Goal: Transaction & Acquisition: Purchase product/service

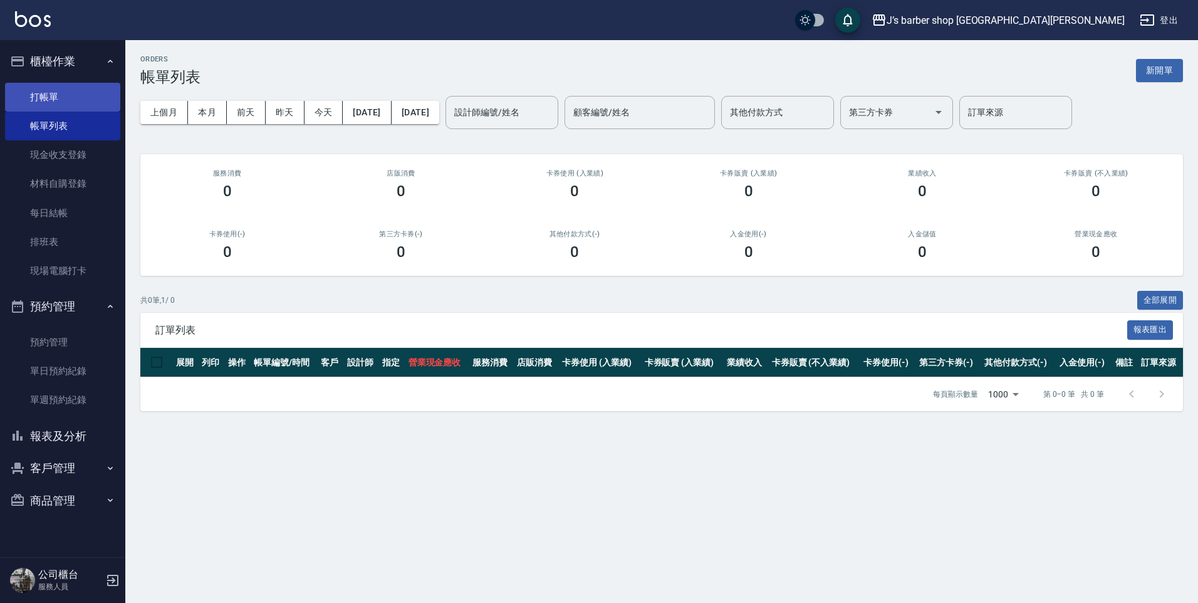
click at [88, 86] on link "打帳單" at bounding box center [62, 97] width 115 height 29
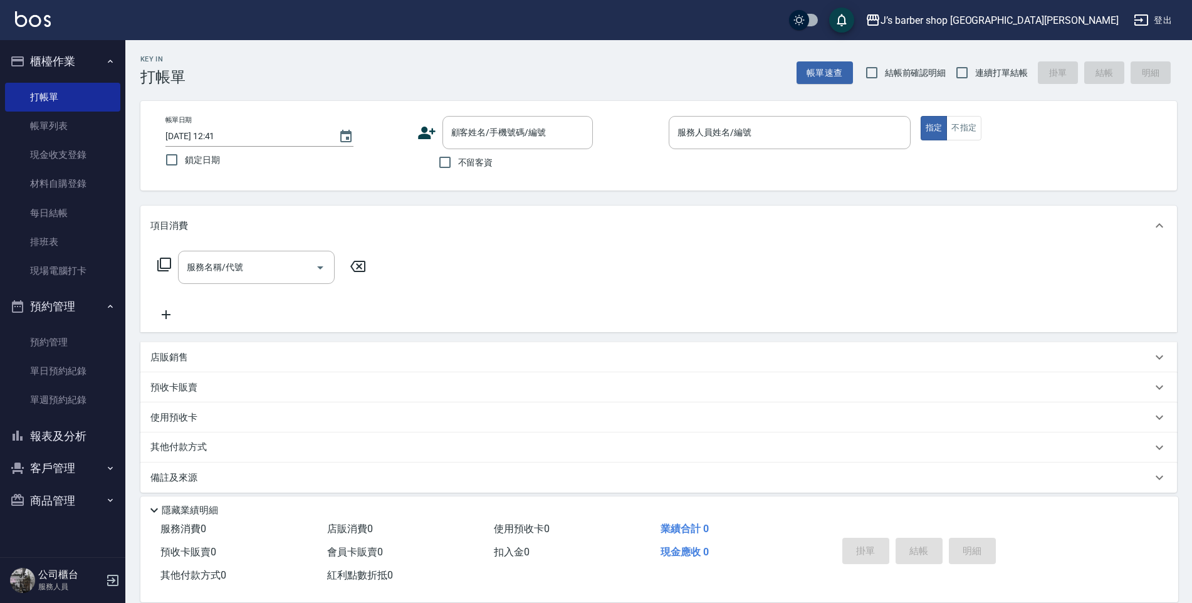
click at [480, 157] on span "不留客資" at bounding box center [475, 162] width 35 height 13
click at [458, 157] on input "不留客資" at bounding box center [445, 162] width 26 height 26
checkbox input "true"
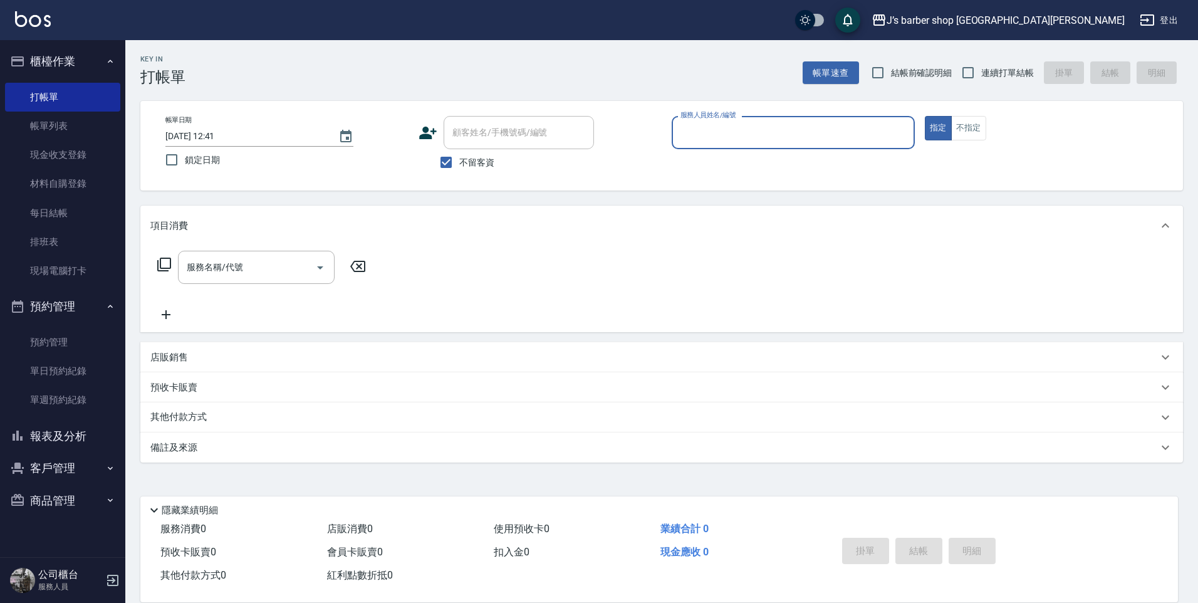
click at [827, 138] on input "服務人員姓名/編號" at bounding box center [793, 133] width 232 height 22
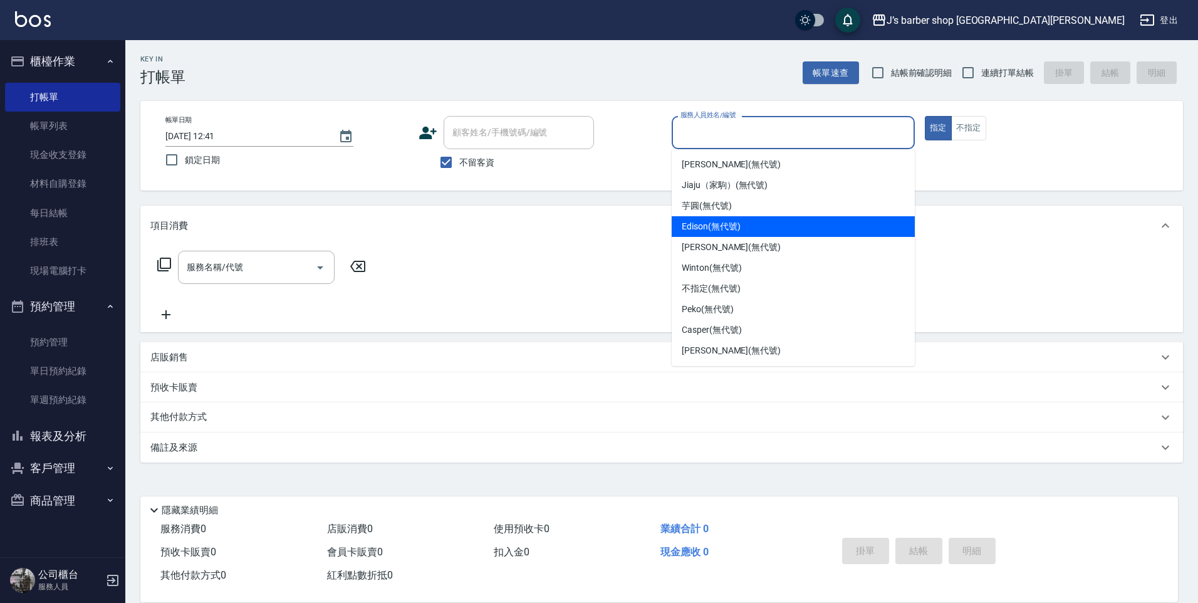
click at [752, 222] on div "Edison (無代號)" at bounding box center [793, 226] width 243 height 21
type input "Edison(無代號)"
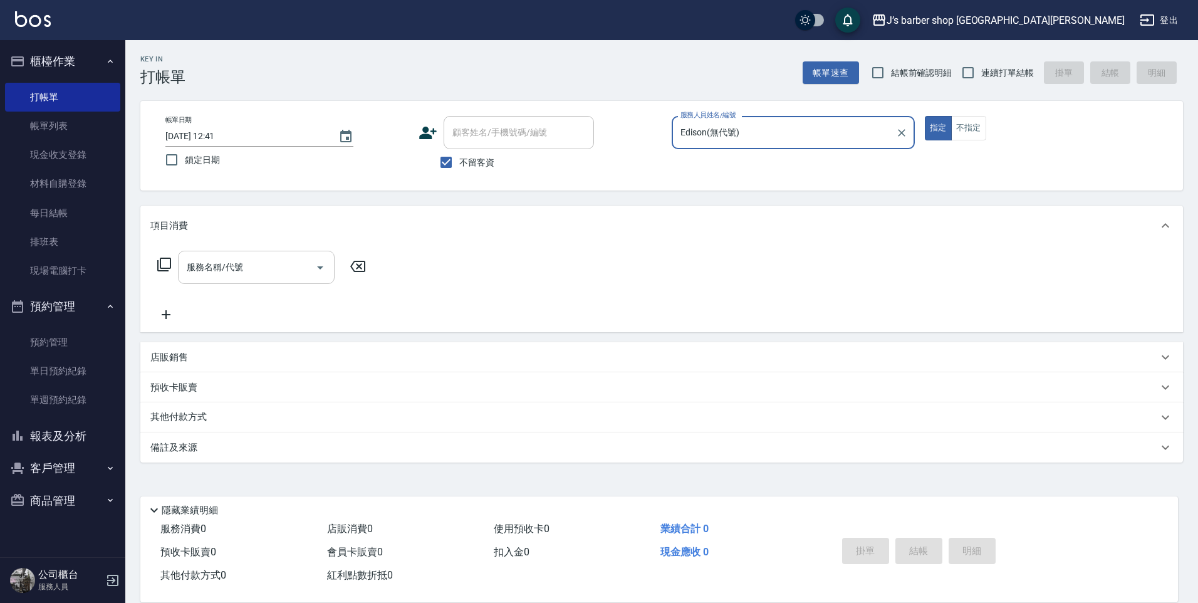
click at [236, 253] on div "服務名稱/代號" at bounding box center [256, 267] width 157 height 33
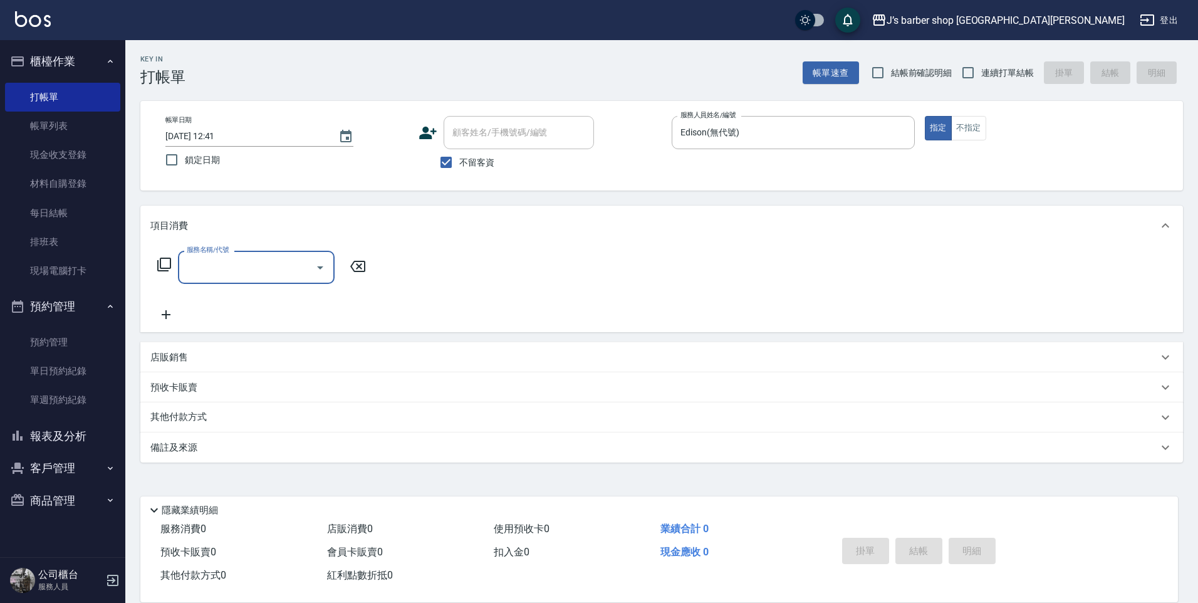
click at [244, 279] on div "服務名稱/代號" at bounding box center [256, 267] width 157 height 33
click at [247, 277] on input "服務名稱/代號" at bounding box center [247, 267] width 127 height 22
click at [246, 284] on div "服務名稱/代號 服務名稱/代號" at bounding box center [261, 286] width 223 height 71
click at [253, 278] on div "服務名稱/代號" at bounding box center [256, 267] width 157 height 33
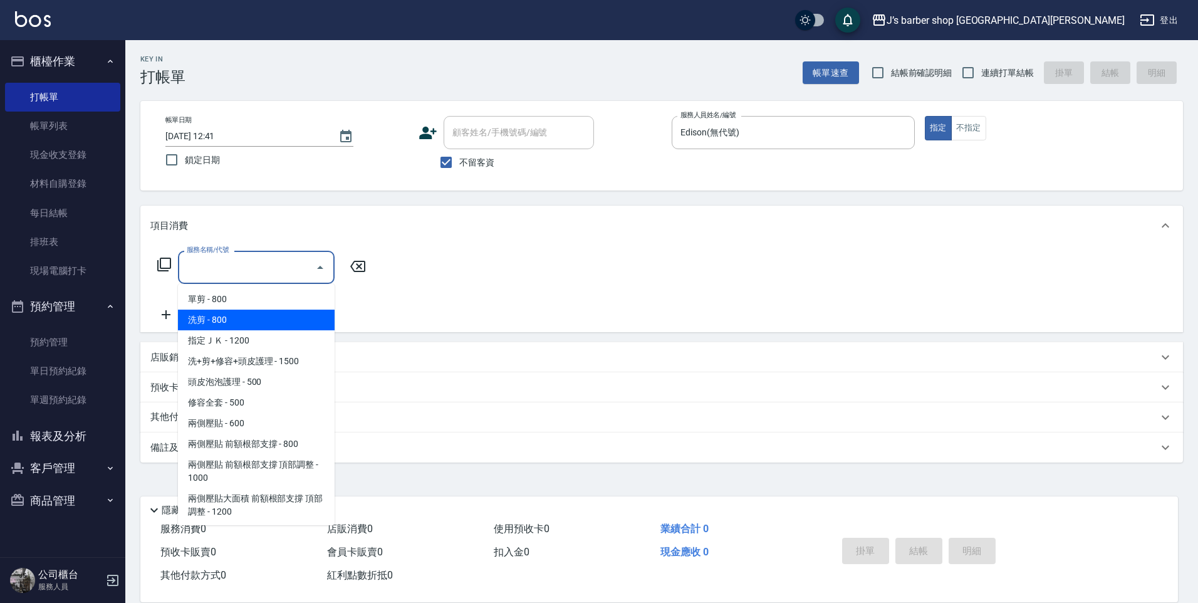
click at [237, 323] on span "洗剪 - 800" at bounding box center [256, 320] width 157 height 21
type input "洗剪(101)"
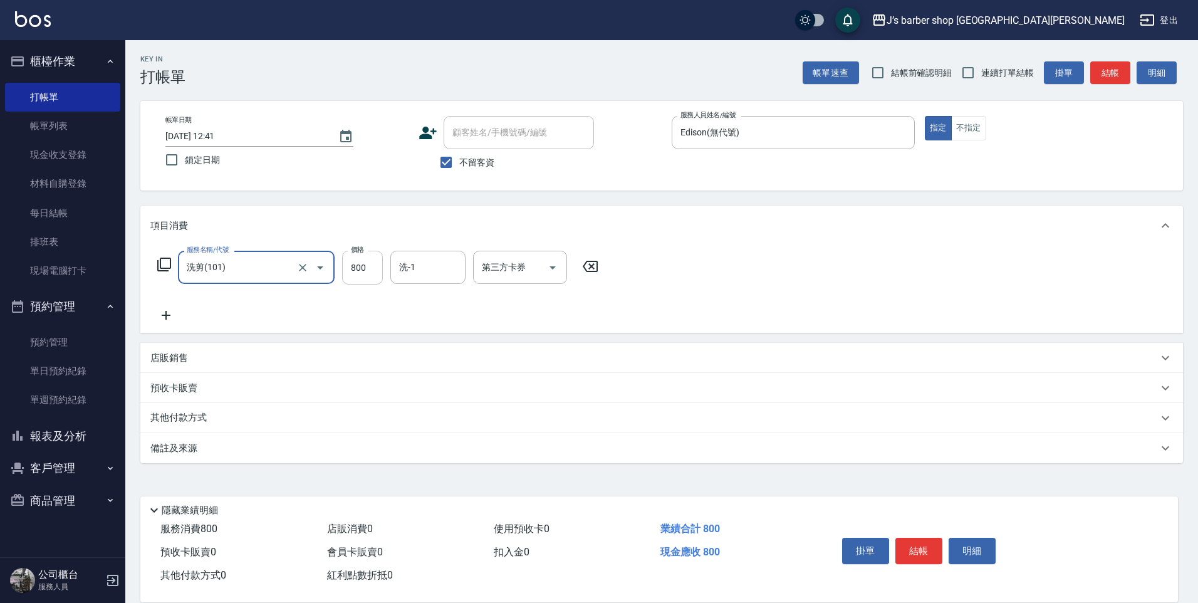
drag, startPoint x: 343, startPoint y: 285, endPoint x: 358, endPoint y: 283, distance: 15.2
click at [353, 283] on div "服務名稱/代號 洗剪(101) 服務名稱/代號 價格 800 價格 洗-1 洗-1 第三方卡券 第三方卡券" at bounding box center [378, 287] width 456 height 72
click at [358, 283] on input "800" at bounding box center [362, 268] width 41 height 34
type input "600"
click at [921, 553] on button "結帳" at bounding box center [919, 551] width 47 height 26
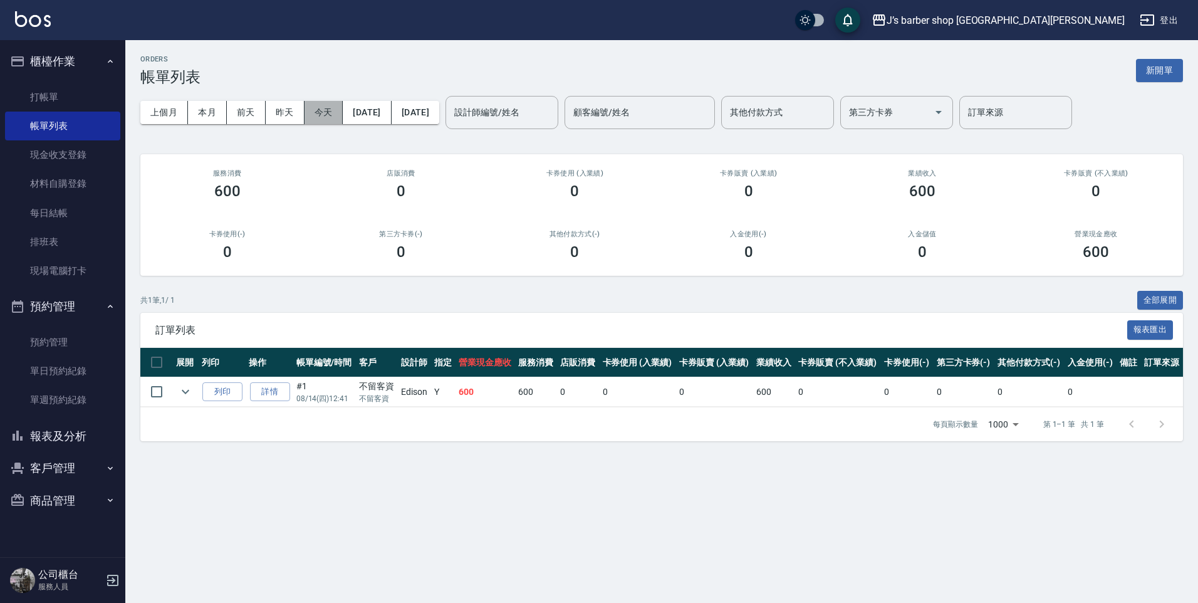
click at [320, 112] on button "今天" at bounding box center [324, 112] width 39 height 23
click at [50, 94] on link "打帳單" at bounding box center [62, 97] width 115 height 29
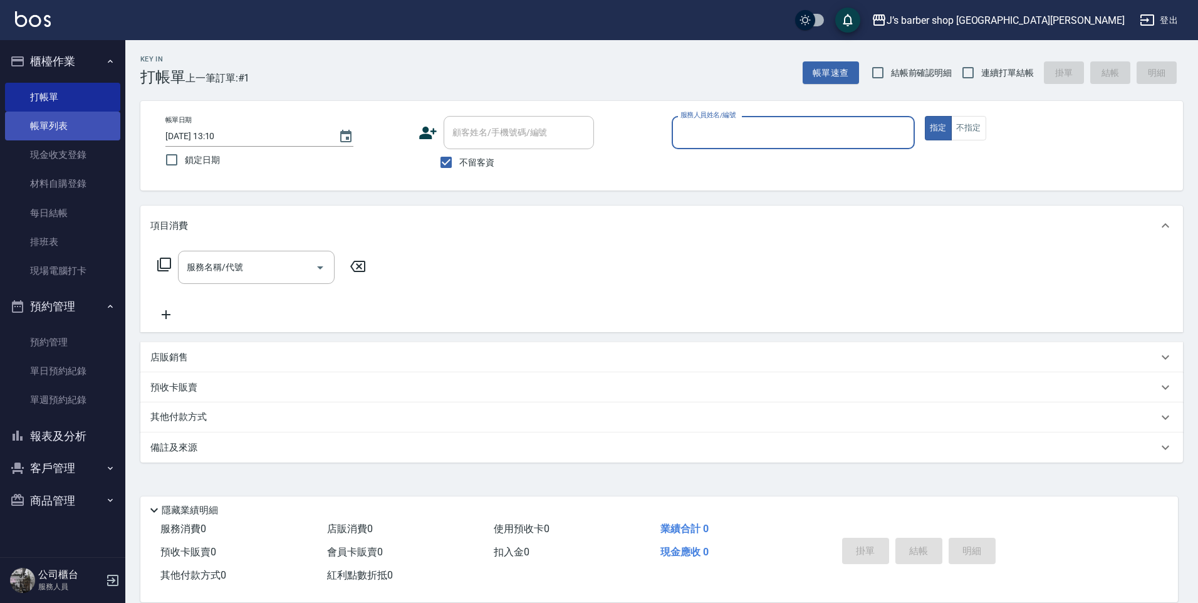
click at [80, 118] on link "帳單列表" at bounding box center [62, 126] width 115 height 29
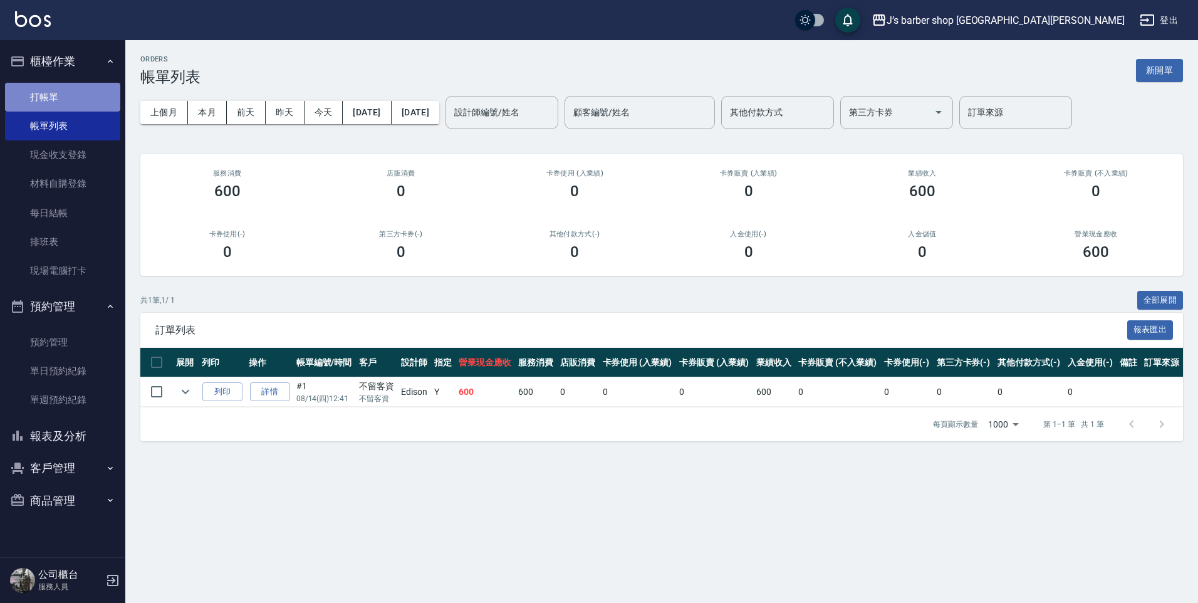
click at [58, 95] on link "打帳單" at bounding box center [62, 97] width 115 height 29
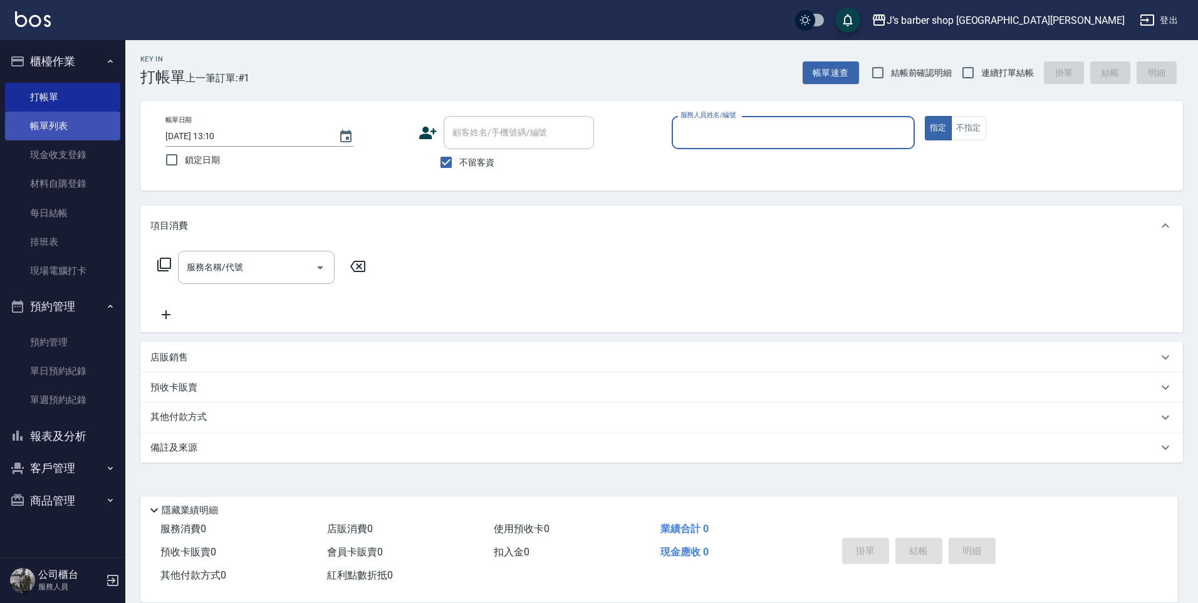
click at [76, 133] on link "帳單列表" at bounding box center [62, 126] width 115 height 29
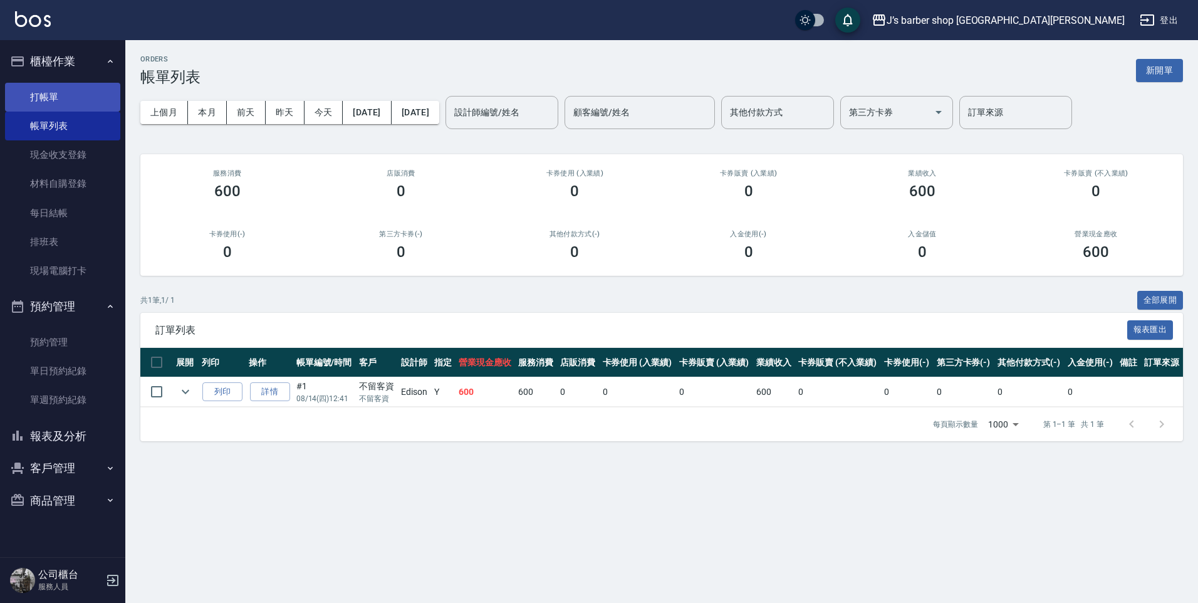
click at [50, 99] on link "打帳單" at bounding box center [62, 97] width 115 height 29
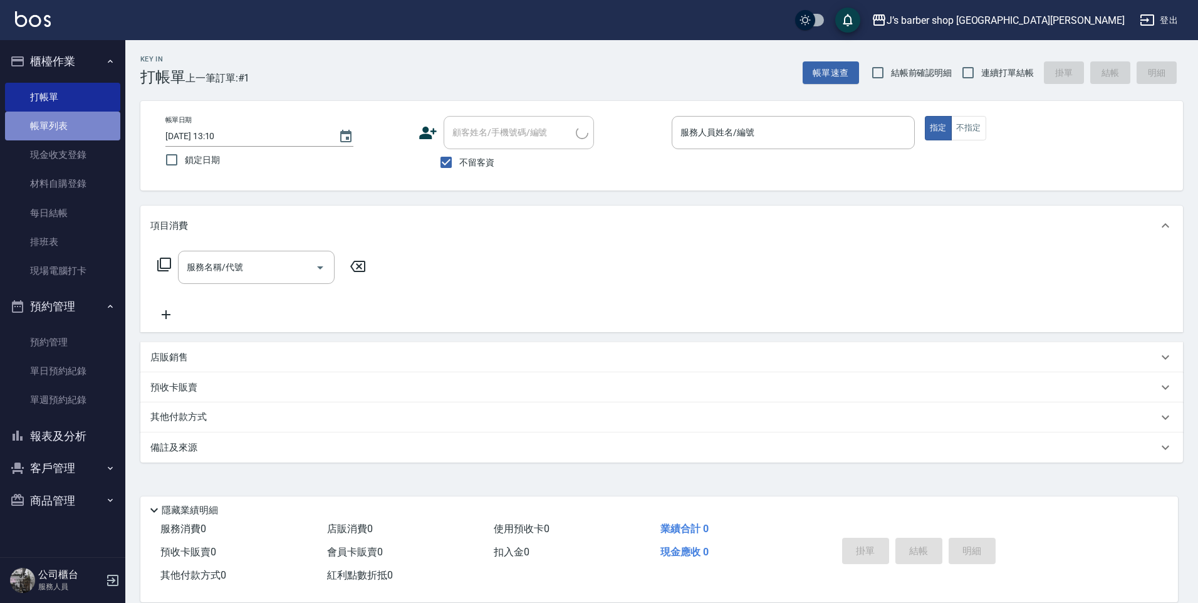
click at [59, 137] on link "帳單列表" at bounding box center [62, 126] width 115 height 29
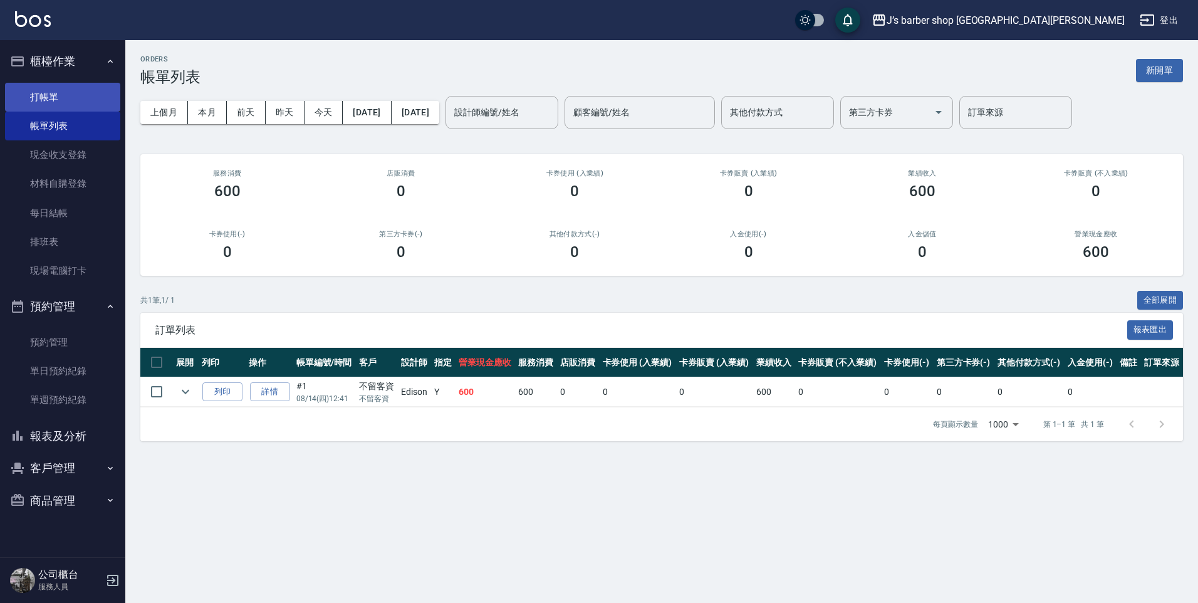
click at [80, 102] on link "打帳單" at bounding box center [62, 97] width 115 height 29
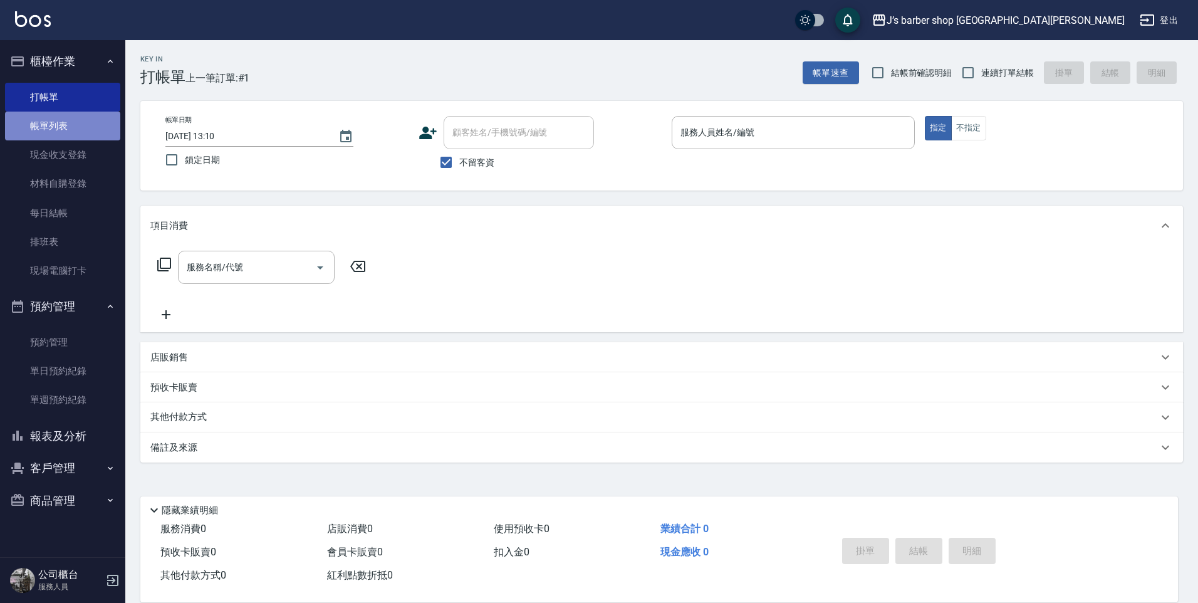
click at [105, 127] on link "帳單列表" at bounding box center [62, 126] width 115 height 29
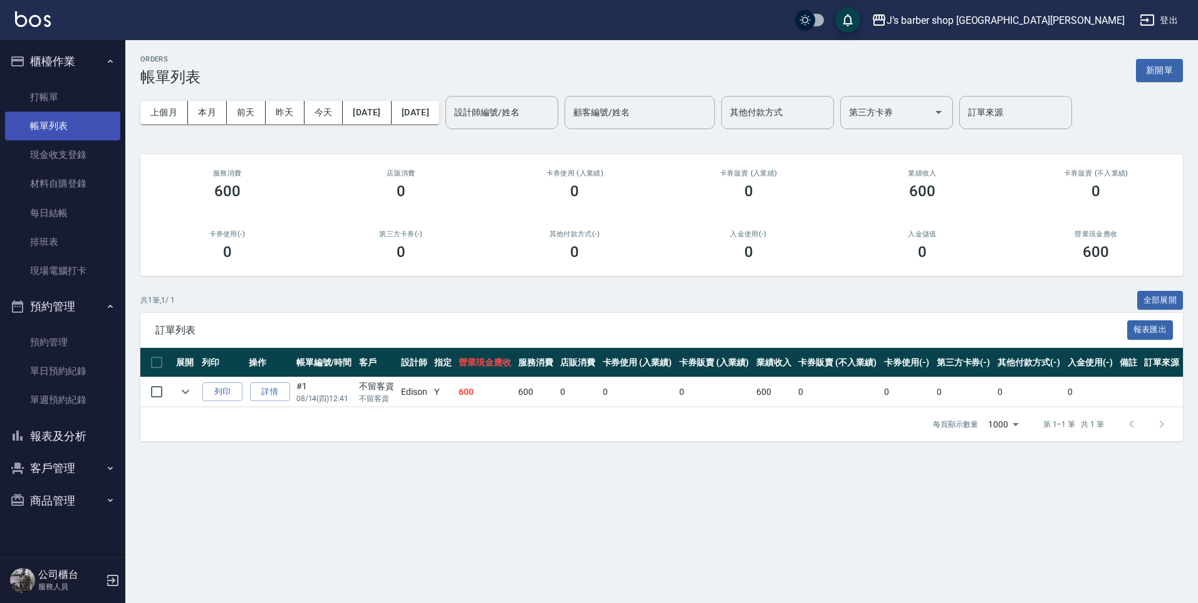
click at [69, 122] on link "帳單列表" at bounding box center [62, 126] width 115 height 29
click at [71, 110] on link "打帳單" at bounding box center [62, 97] width 115 height 29
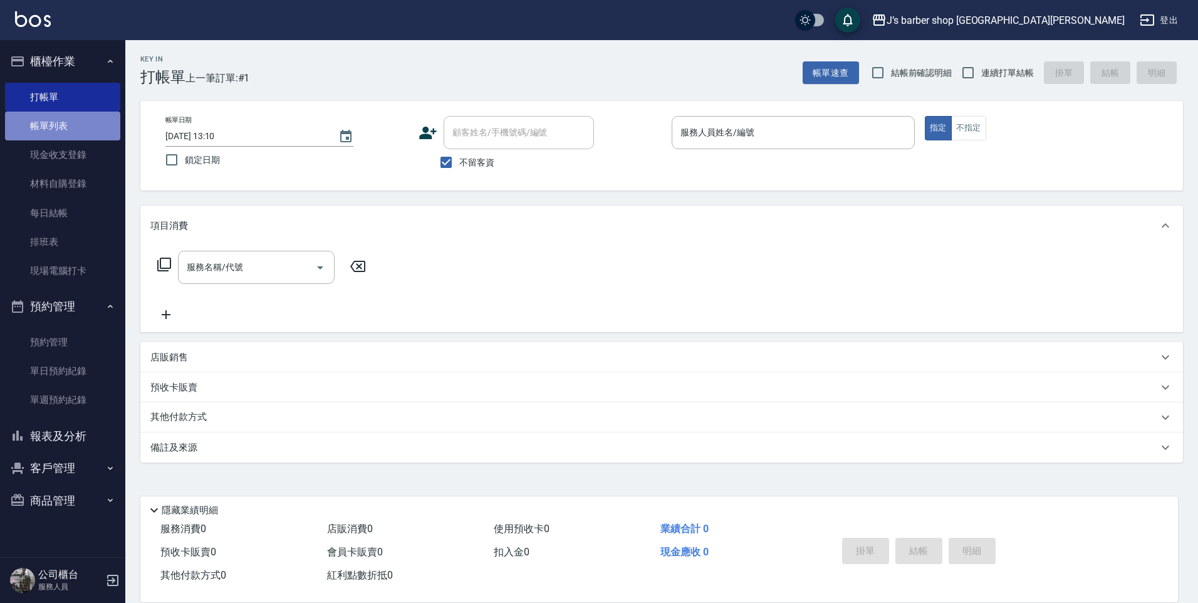
click at [68, 118] on link "帳單列表" at bounding box center [62, 126] width 115 height 29
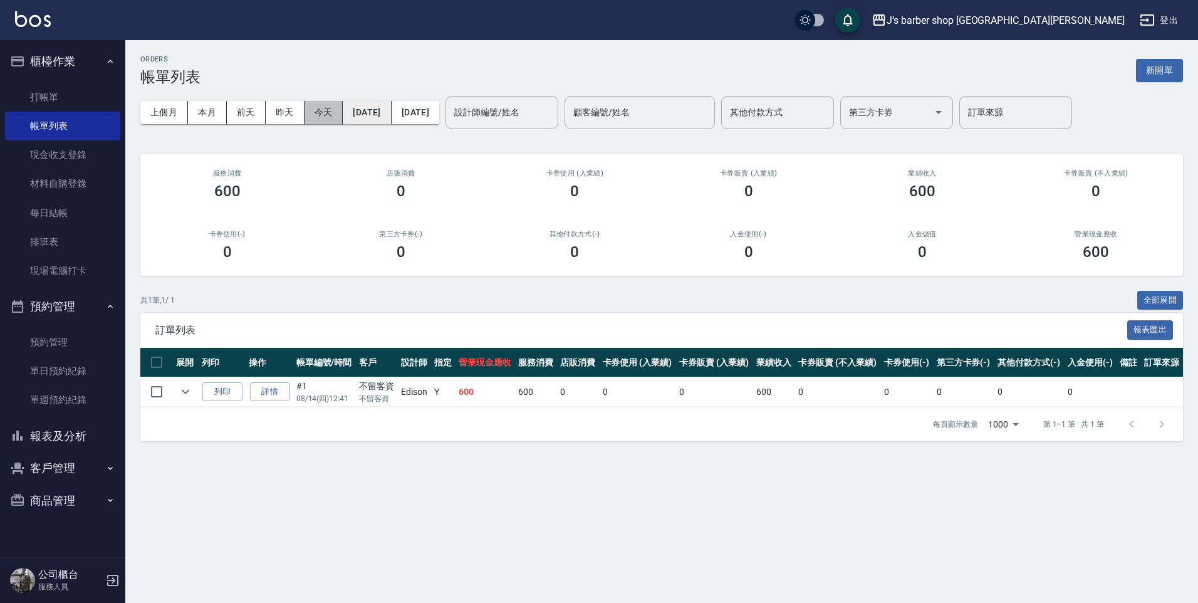
click at [343, 110] on div "上個月 本月 [DATE] [DATE] [DATE] [DATE] [DATE]" at bounding box center [289, 112] width 299 height 23
click at [340, 112] on button "今天" at bounding box center [324, 112] width 39 height 23
click at [258, 99] on div "上個月 本月 [DATE] [DATE] [DATE] [DATE] [DATE] 設計師編號/姓名 設計師編號/姓名 顧客編號/姓名 顧客編號/姓名 其他付…" at bounding box center [661, 112] width 1043 height 53
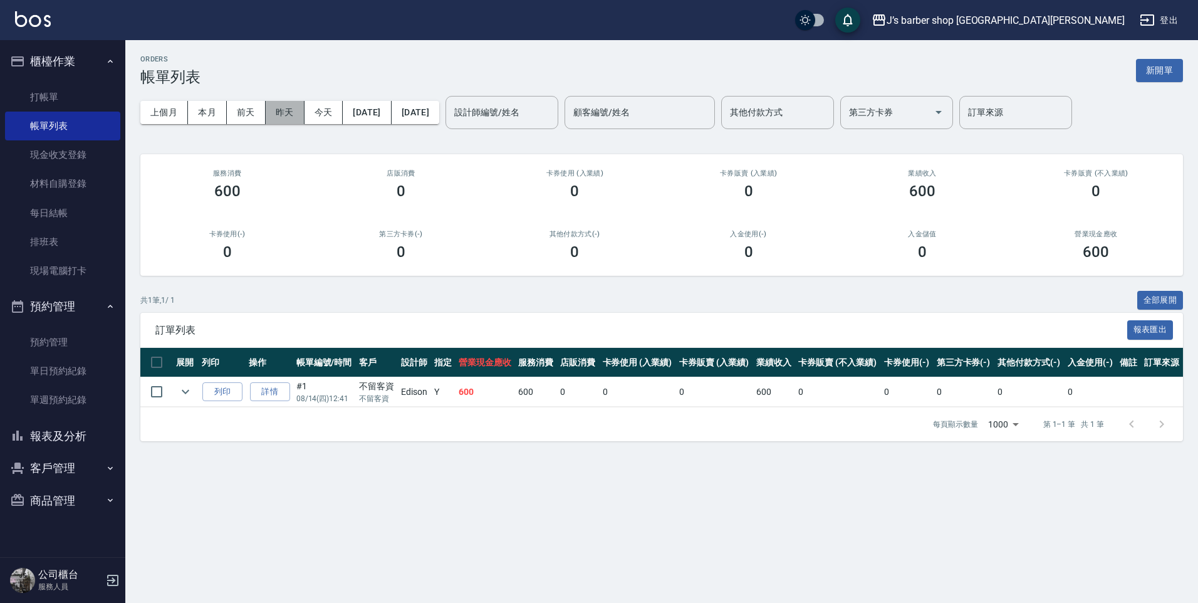
click at [295, 112] on button "昨天" at bounding box center [285, 112] width 39 height 23
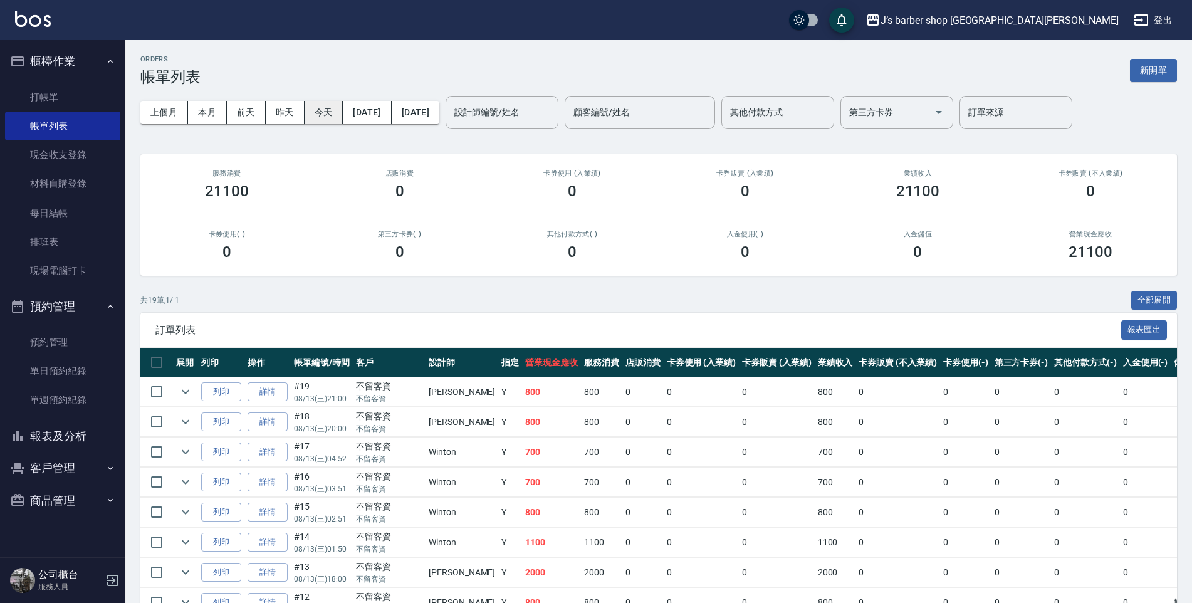
click at [325, 107] on button "今天" at bounding box center [324, 112] width 39 height 23
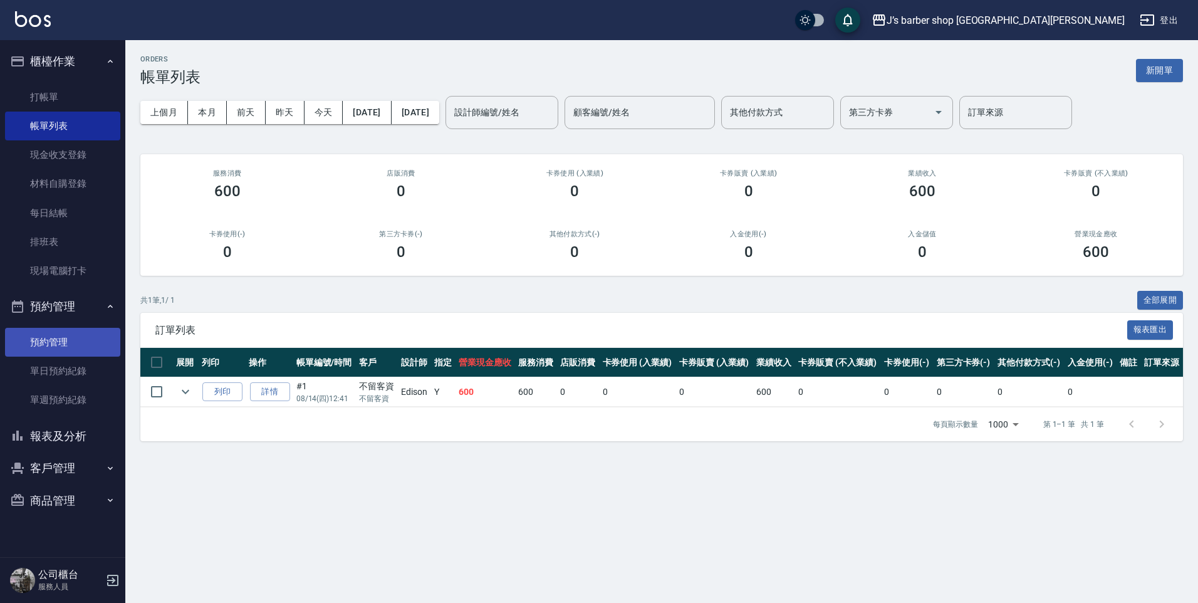
click at [78, 343] on link "預約管理" at bounding box center [62, 342] width 115 height 29
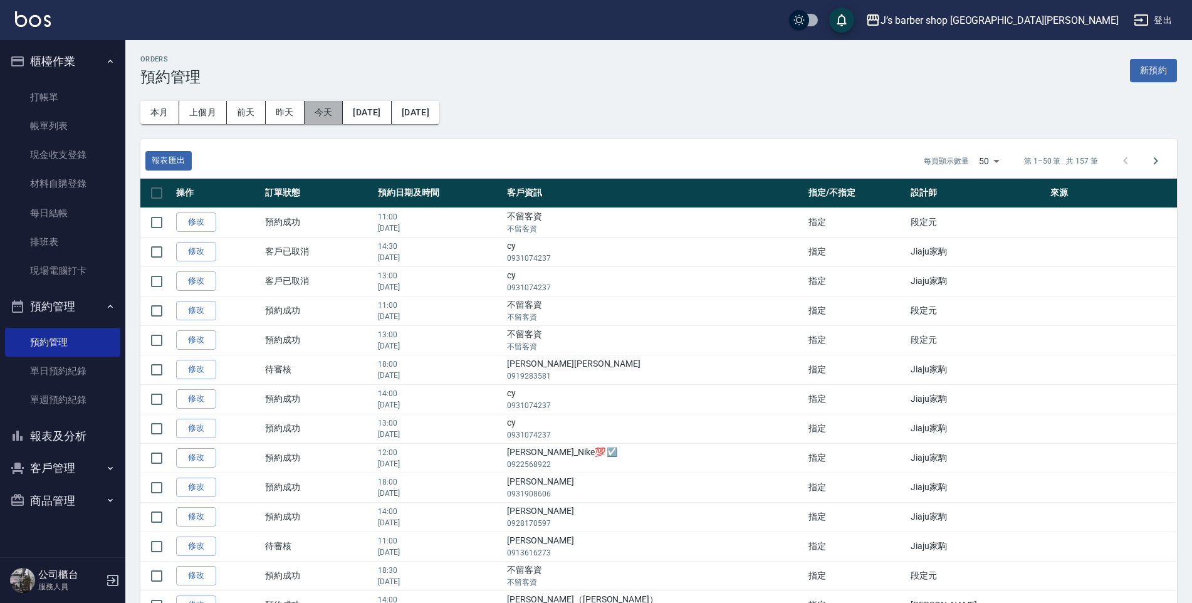
click at [319, 108] on button "今天" at bounding box center [324, 112] width 39 height 23
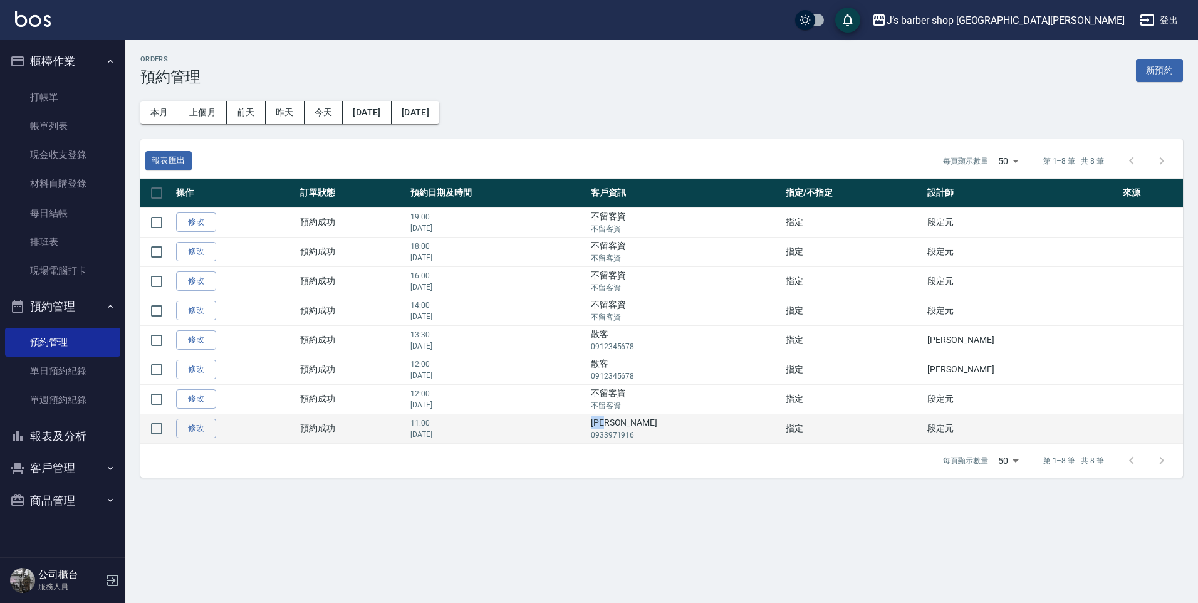
drag, startPoint x: 661, startPoint y: 423, endPoint x: 684, endPoint y: 423, distance: 23.8
click at [684, 423] on td "[PERSON_NAME] 0933971916" at bounding box center [685, 428] width 195 height 29
drag, startPoint x: 684, startPoint y: 423, endPoint x: 666, endPoint y: 419, distance: 18.6
copy td "[PERSON_NAME]"
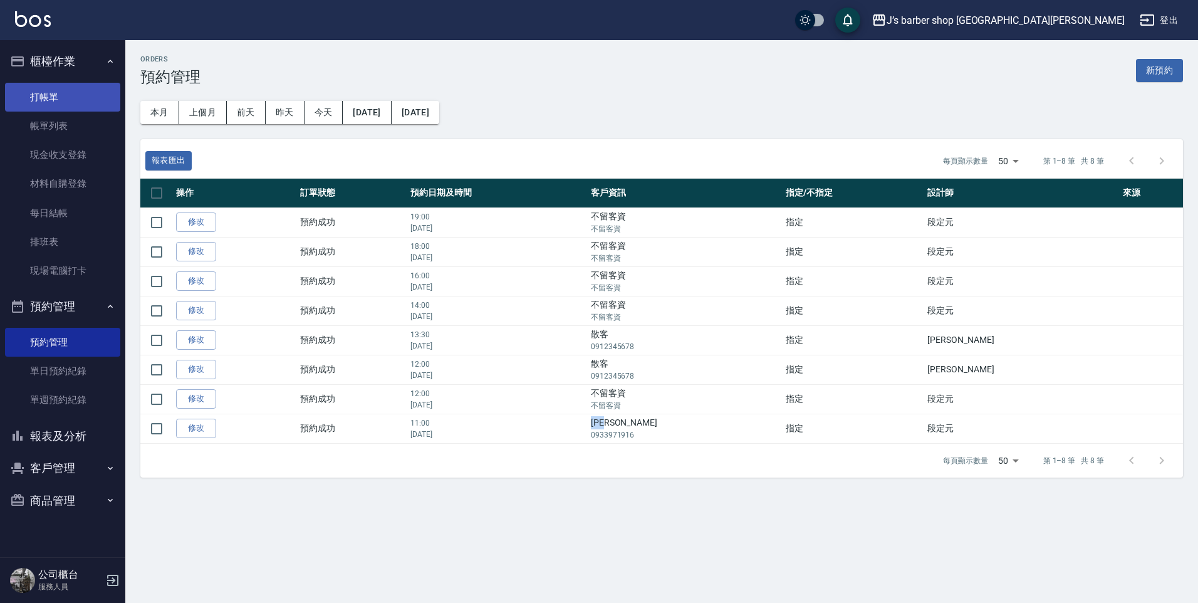
click at [59, 93] on link "打帳單" at bounding box center [62, 97] width 115 height 29
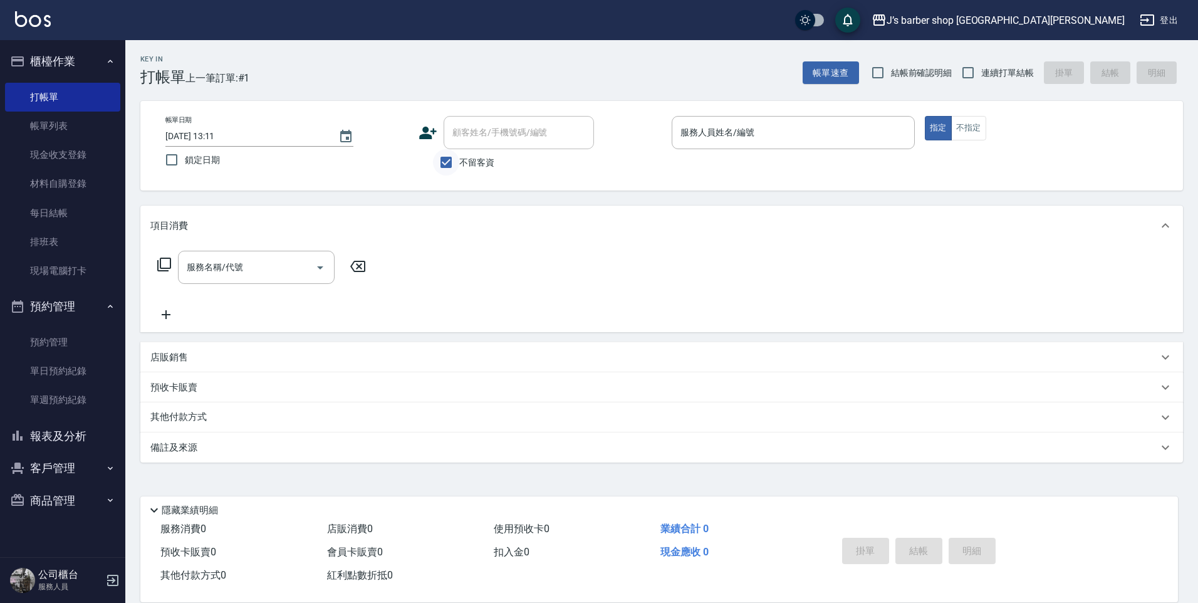
click at [451, 159] on input "不留客資" at bounding box center [446, 162] width 26 height 26
checkbox input "false"
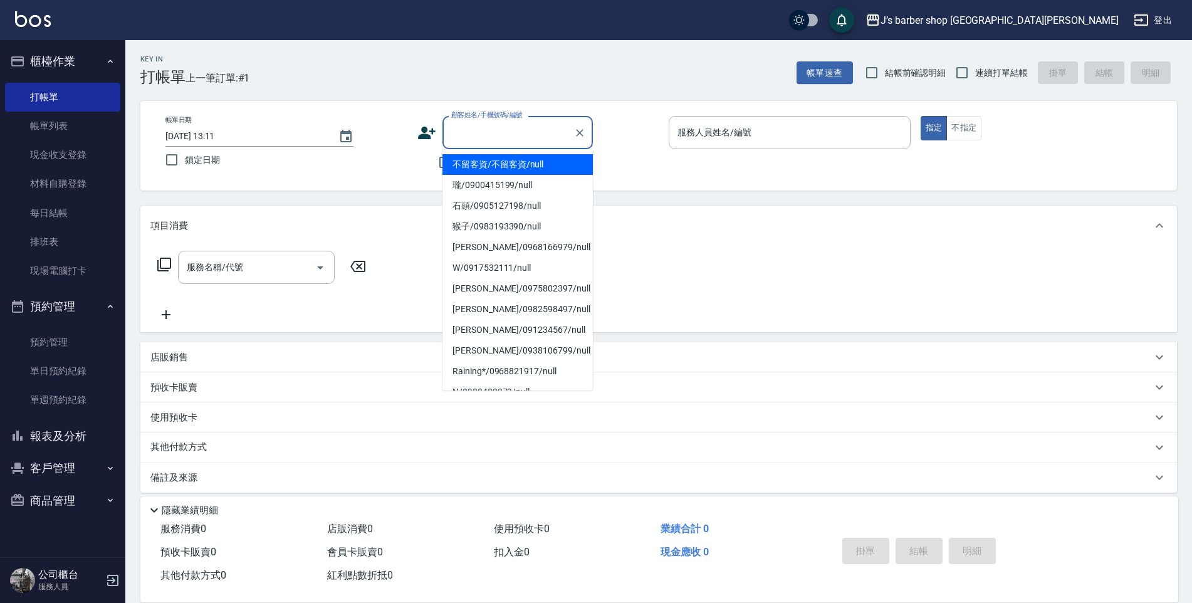
click at [466, 133] on input "顧客姓名/手機號碼/編號" at bounding box center [508, 133] width 120 height 22
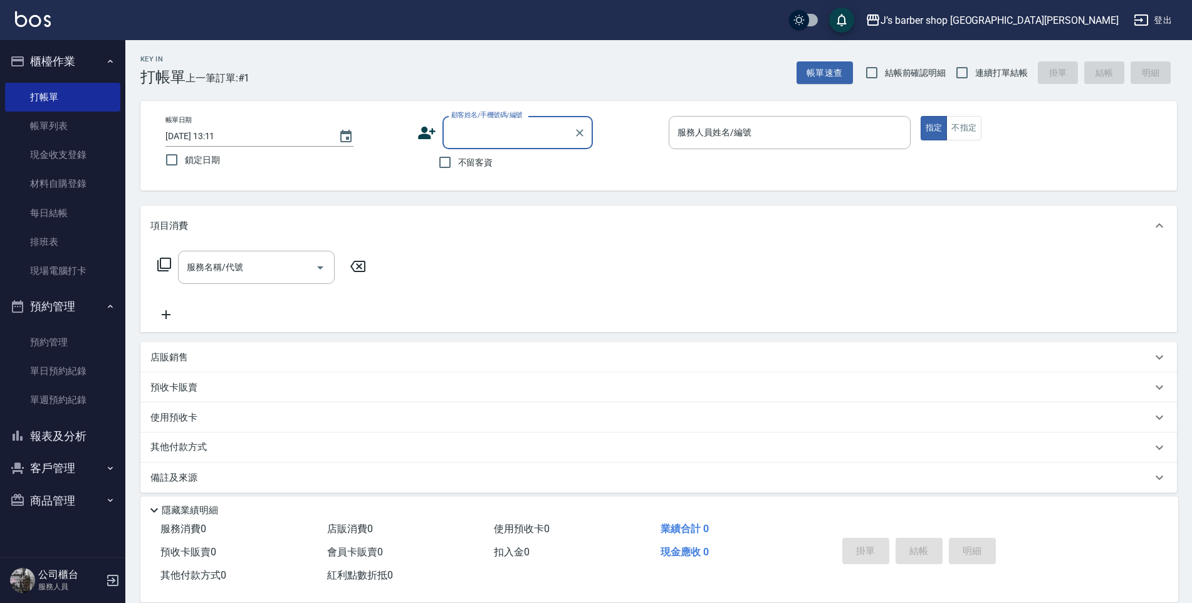
paste input "[PERSON_NAME]"
click at [515, 164] on li "[PERSON_NAME]/0933971916/null" at bounding box center [517, 164] width 150 height 21
type input "[PERSON_NAME]/0933971916/null"
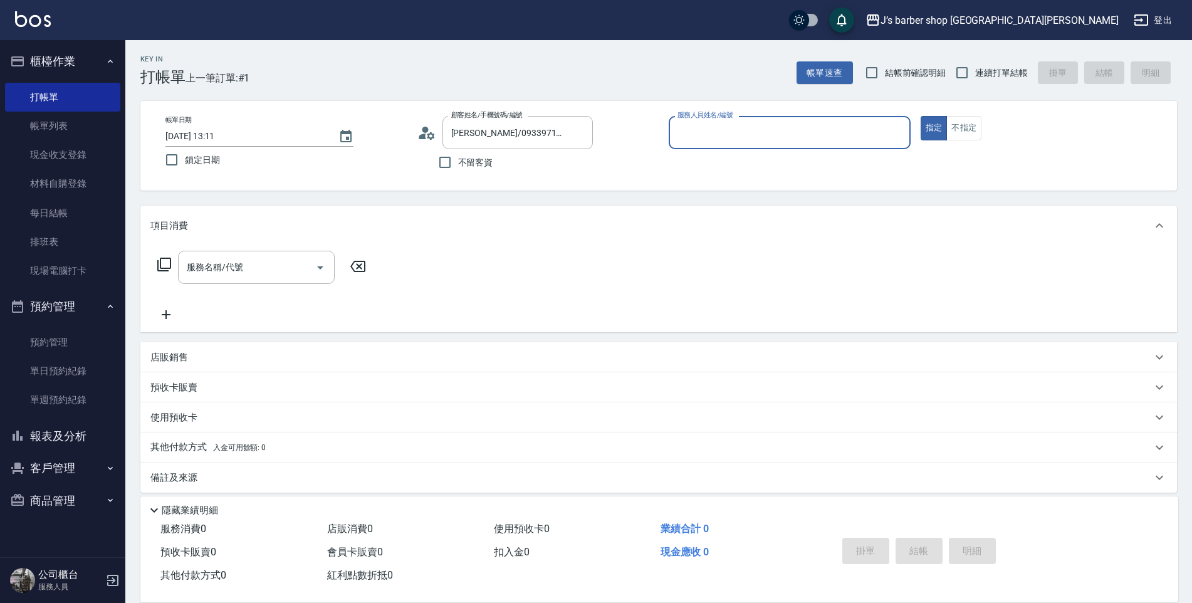
click at [752, 133] on input "服務人員姓名/編號" at bounding box center [789, 133] width 231 height 22
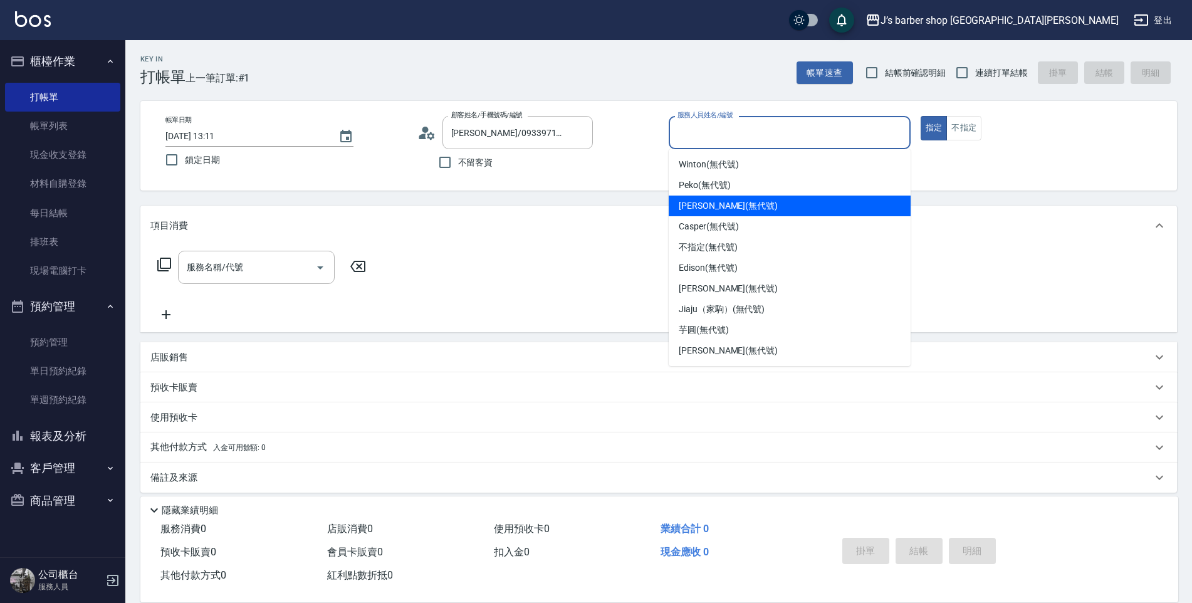
click at [740, 202] on div "[PERSON_NAME] (無代號)" at bounding box center [790, 206] width 242 height 21
type input "[PERSON_NAME](無代號)"
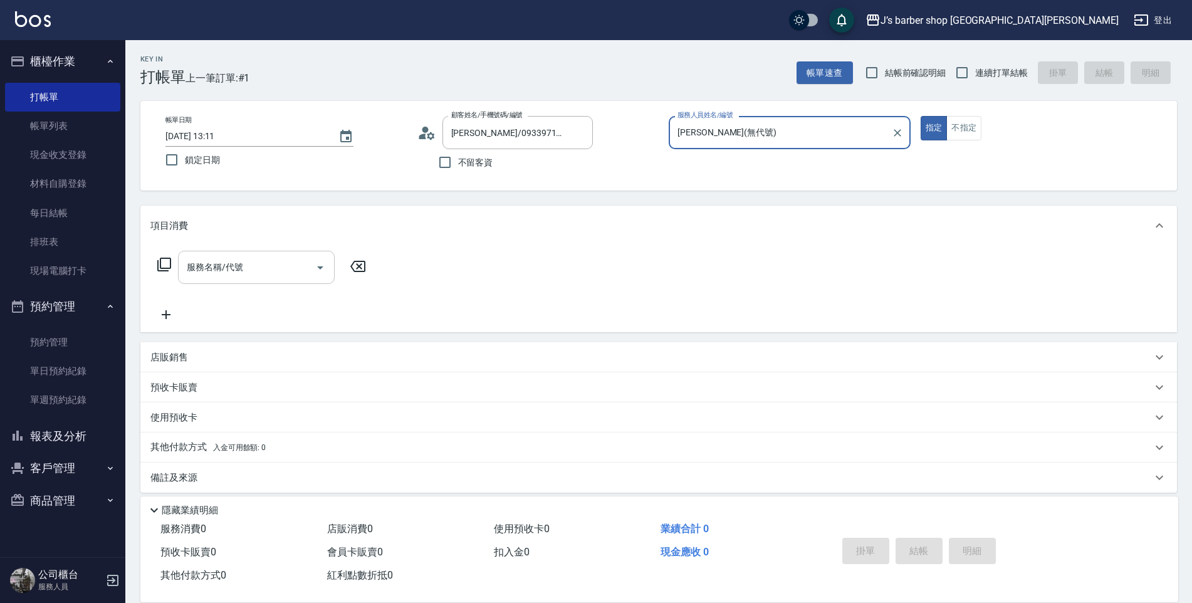
click at [266, 270] on input "服務名稱/代號" at bounding box center [247, 267] width 127 height 22
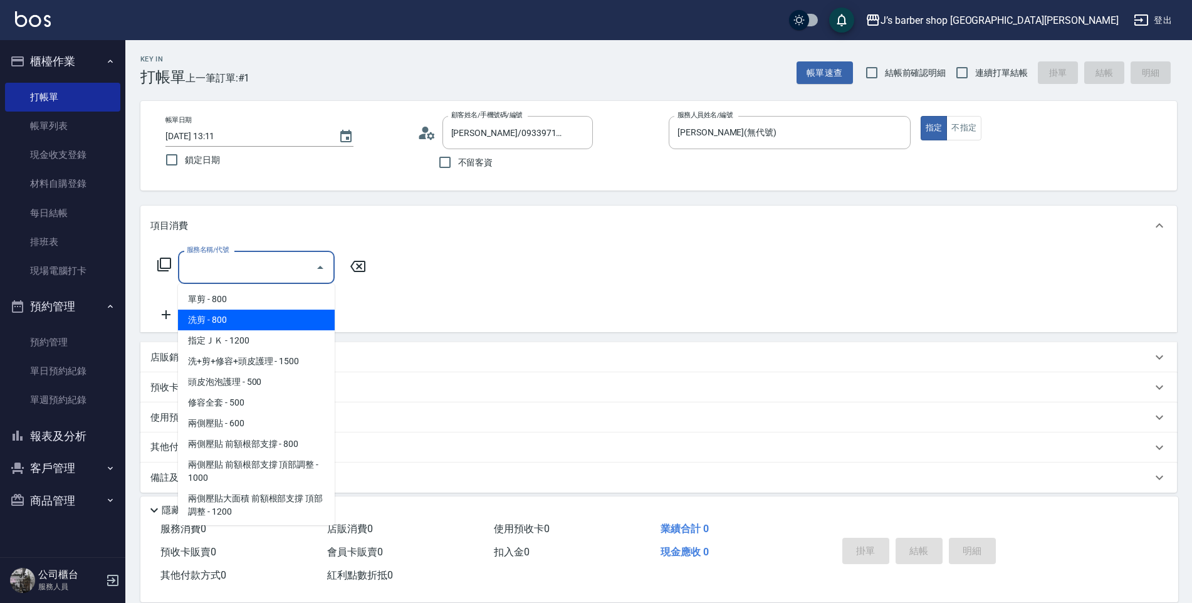
click at [257, 322] on span "洗剪 - 800" at bounding box center [256, 320] width 157 height 21
type input "洗剪(101)"
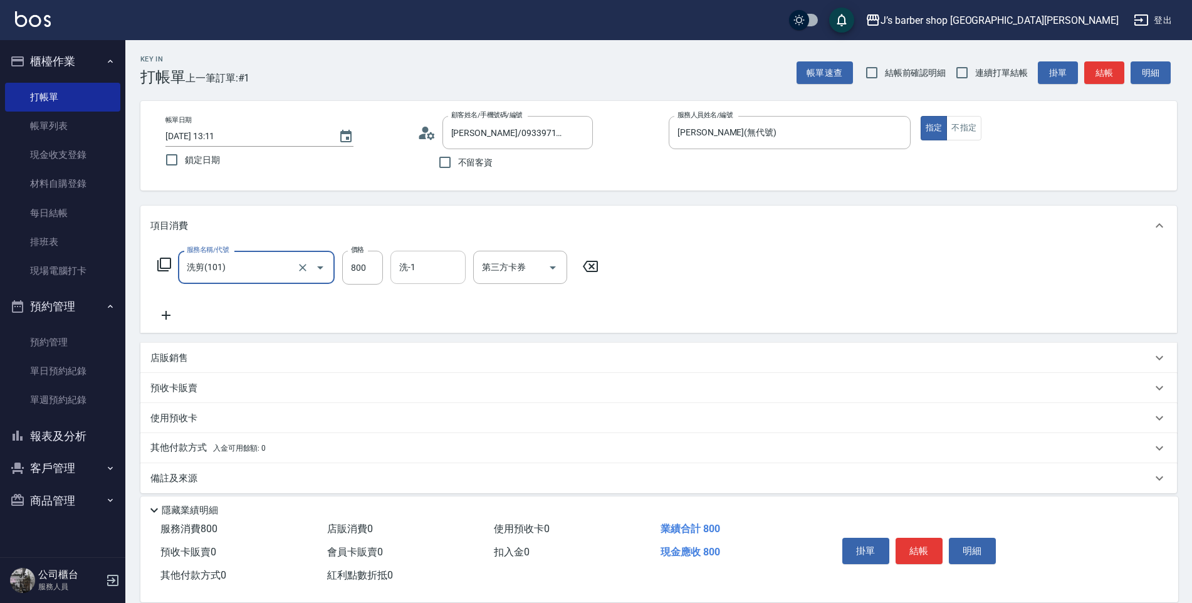
click at [419, 272] on input "洗-1" at bounding box center [428, 267] width 64 height 22
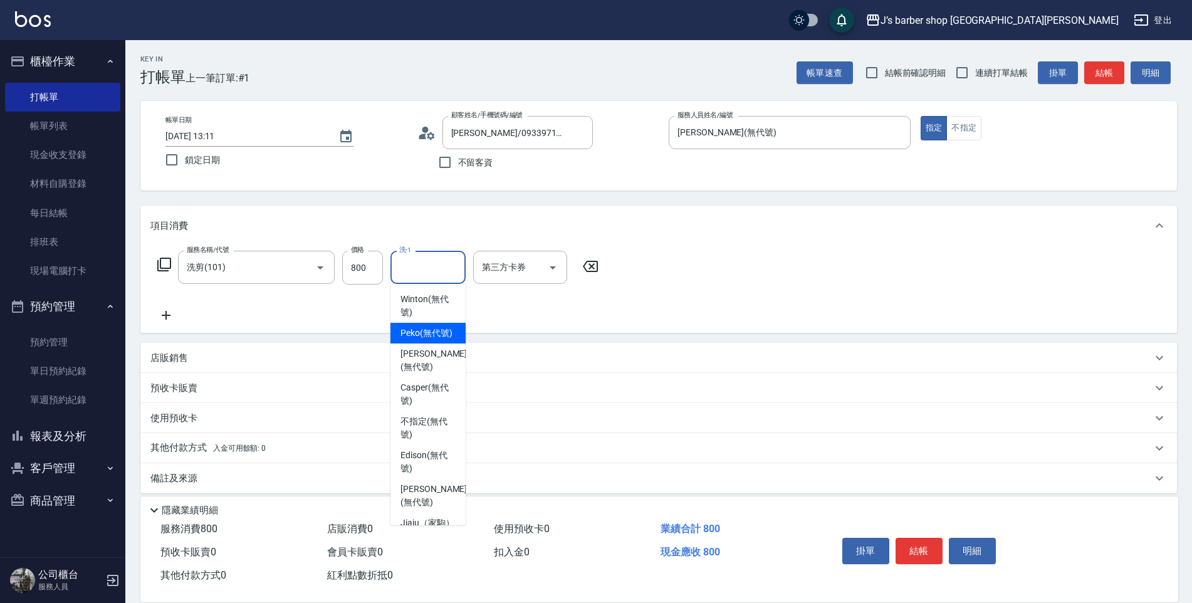
click at [423, 338] on span "Peko (無代號)" at bounding box center [426, 333] width 52 height 13
type input "Peko(無代號)"
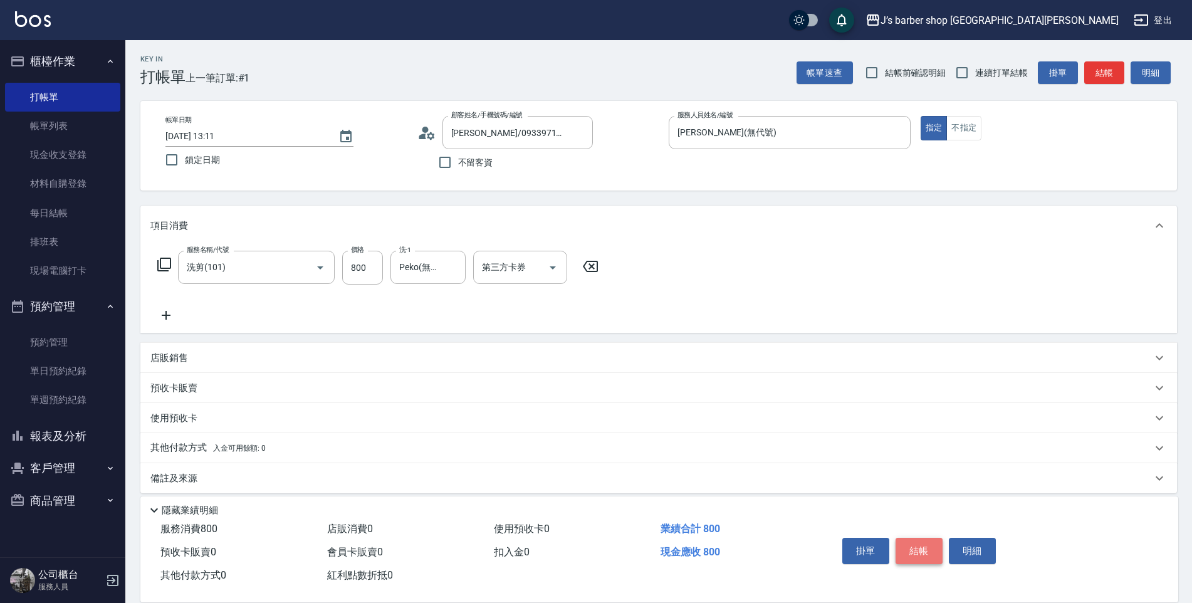
click at [931, 547] on button "結帳" at bounding box center [919, 551] width 47 height 26
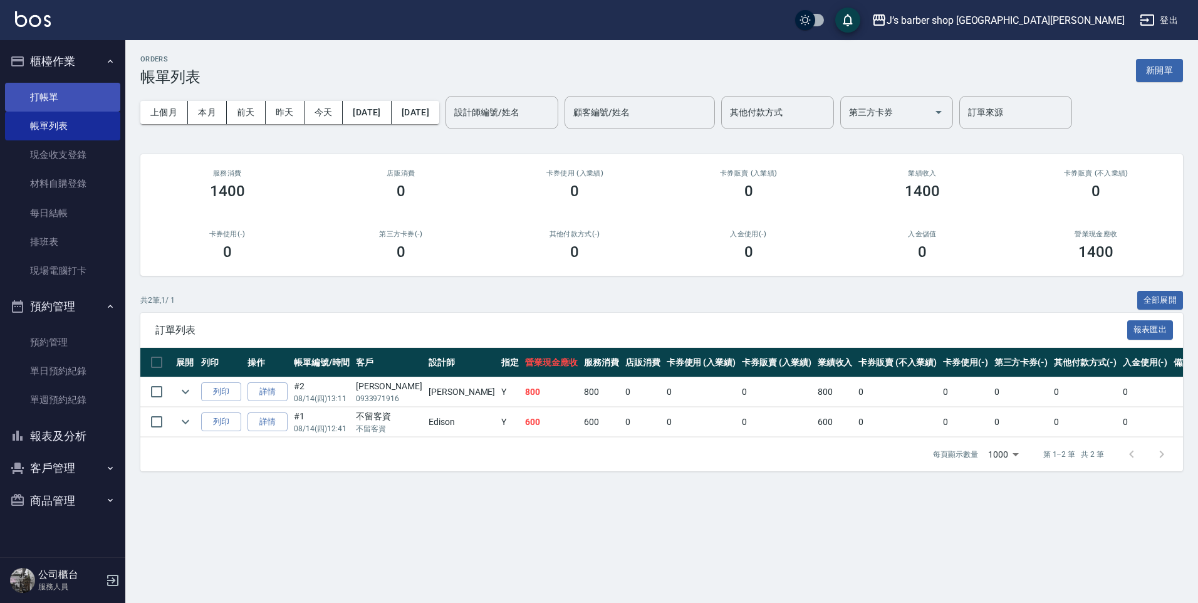
click at [30, 89] on link "打帳單" at bounding box center [62, 97] width 115 height 29
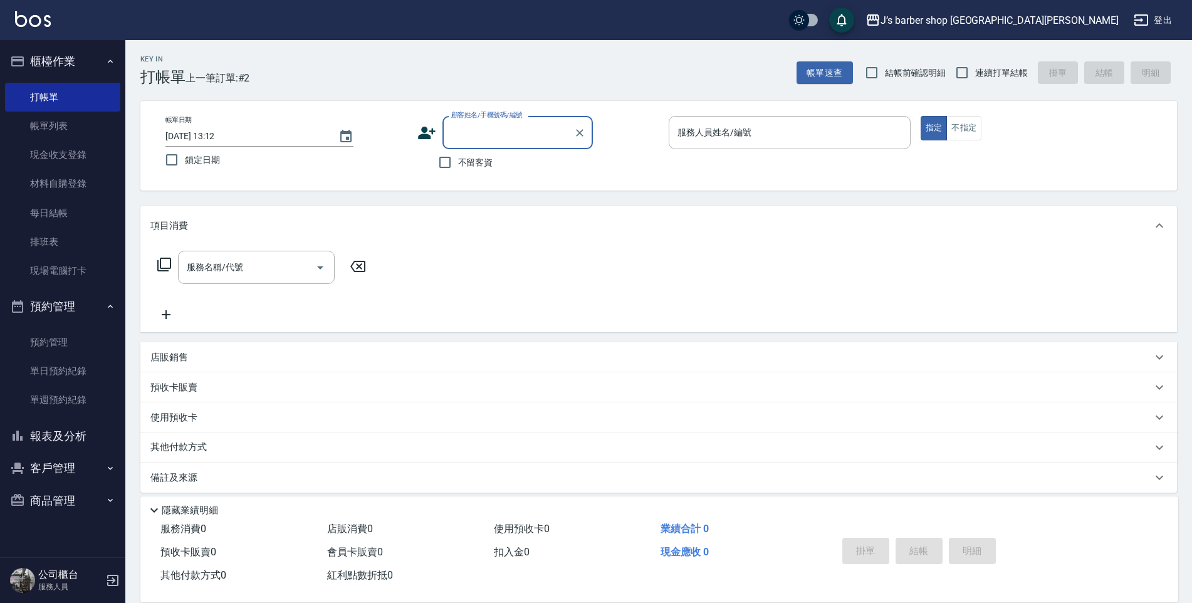
click at [501, 139] on input "顧客姓名/手機號碼/編號" at bounding box center [508, 133] width 120 height 22
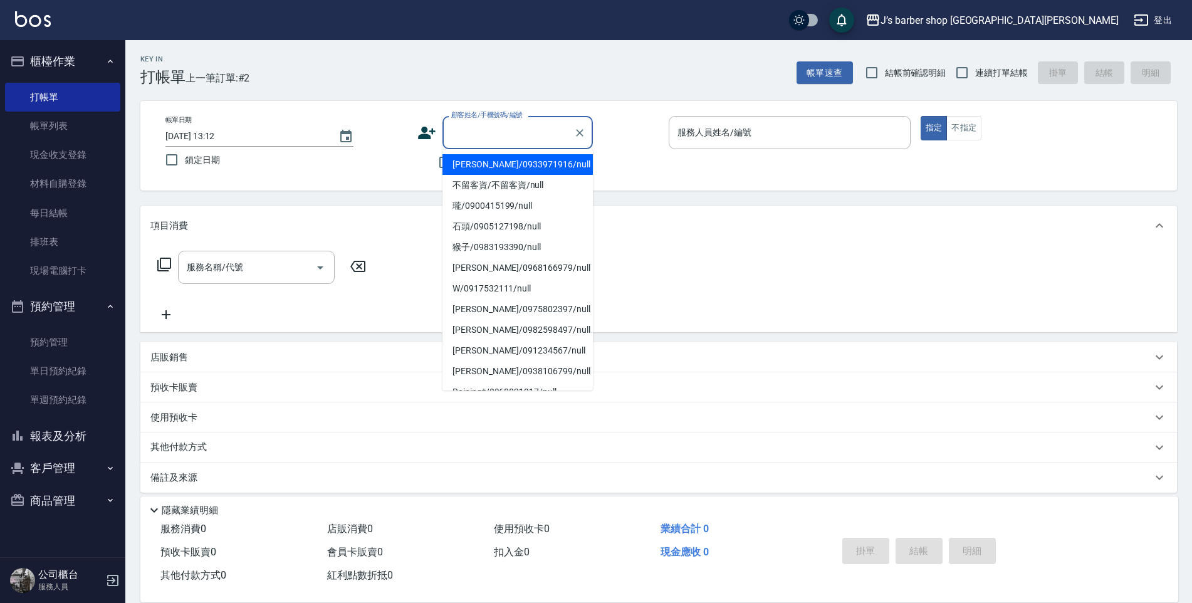
click at [617, 86] on div "Key In 打帳單 上一筆訂單:#2 帳單速查 結帳前確認明細 連續打單結帳 掛單 結帳 明細 帳單日期 [DATE] 13:12 鎖定日期 顧客姓名/手機…" at bounding box center [658, 326] width 1067 height 573
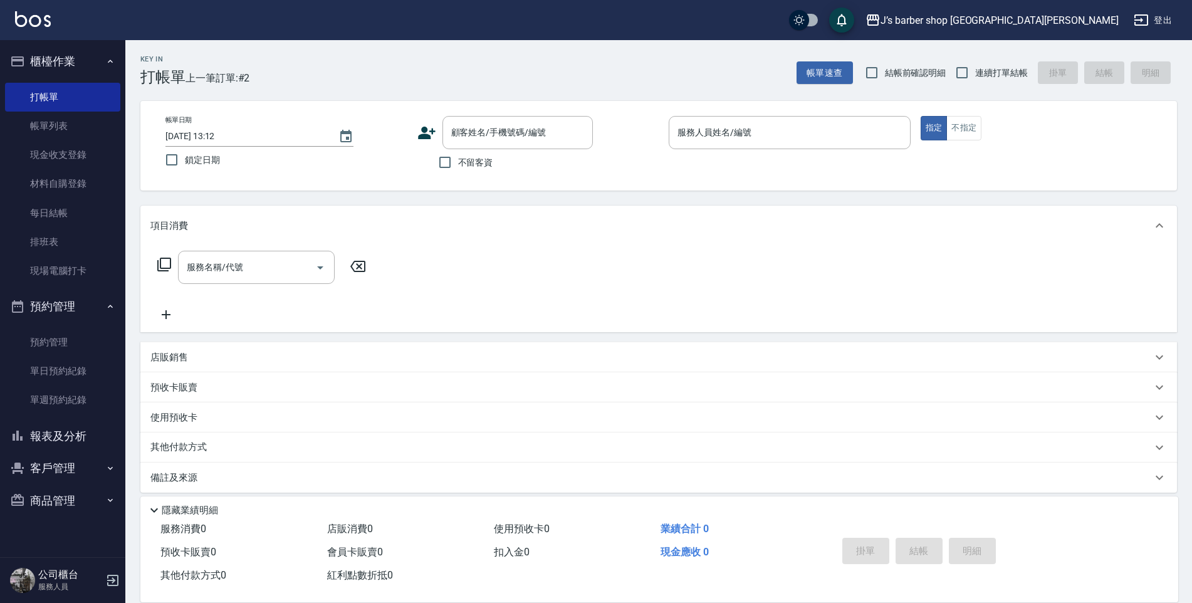
click at [462, 154] on label "不留客資" at bounding box center [462, 162] width 61 height 26
click at [458, 154] on input "不留客資" at bounding box center [445, 162] width 26 height 26
checkbox input "true"
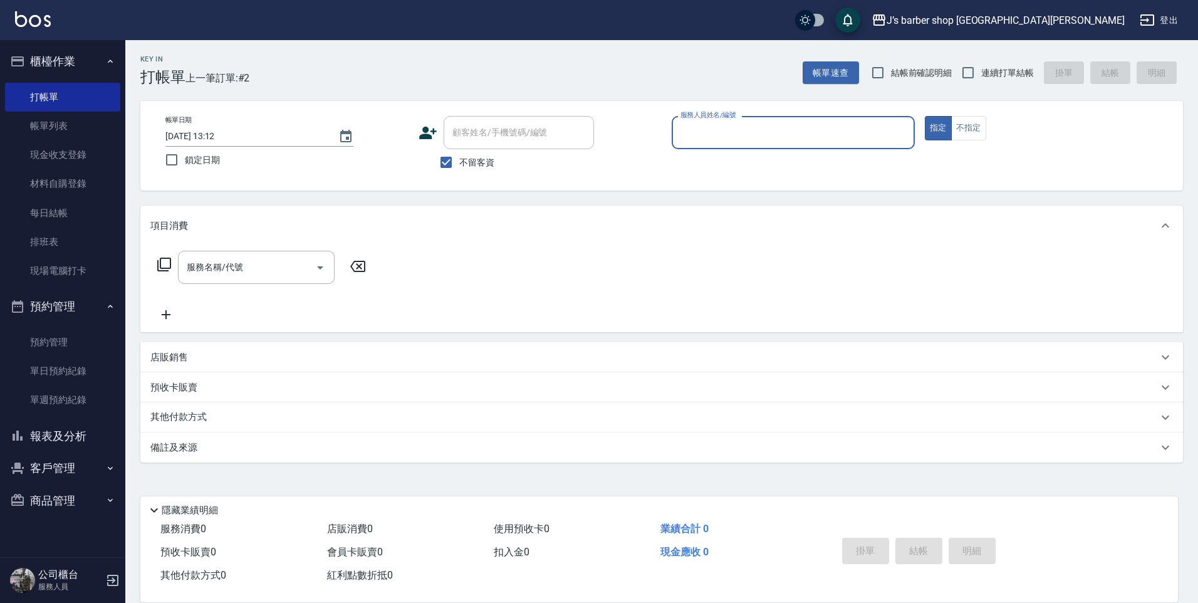
click at [694, 128] on input "服務人員姓名/編號" at bounding box center [793, 133] width 232 height 22
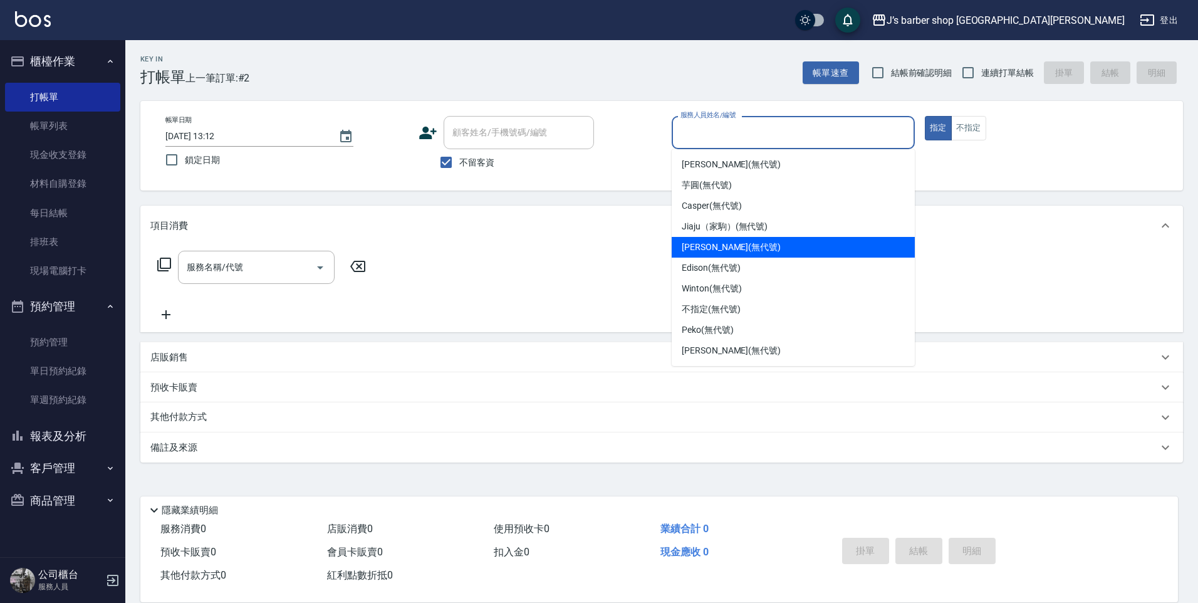
click at [711, 240] on div "[PERSON_NAME] (無代號)" at bounding box center [793, 247] width 243 height 21
type input "[PERSON_NAME](無代號)"
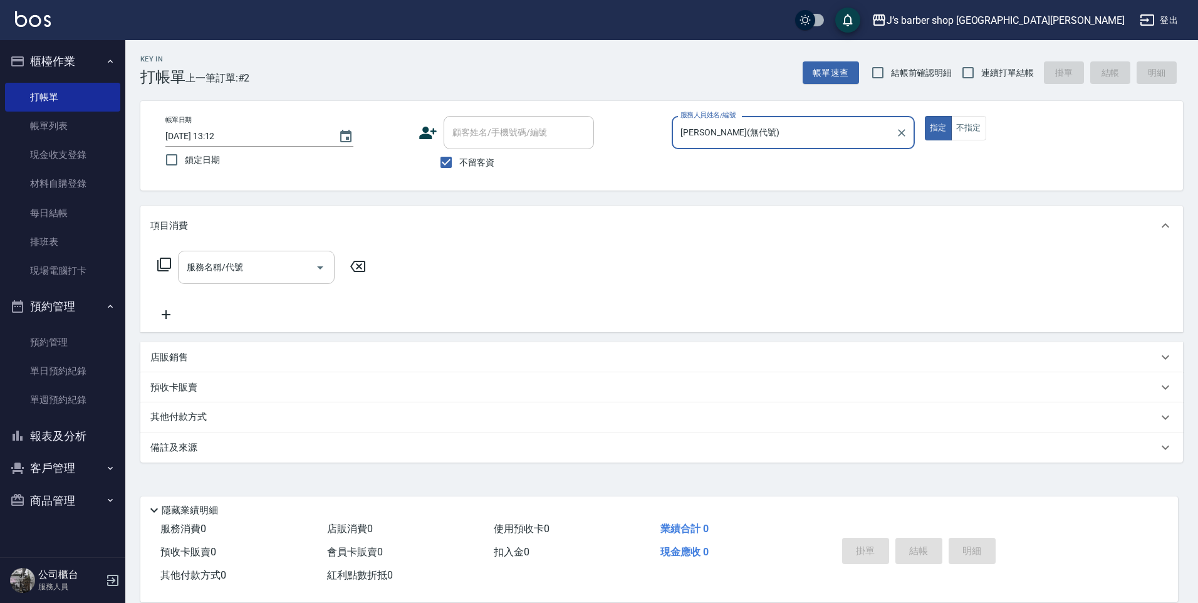
click at [268, 268] on input "服務名稱/代號" at bounding box center [247, 267] width 127 height 22
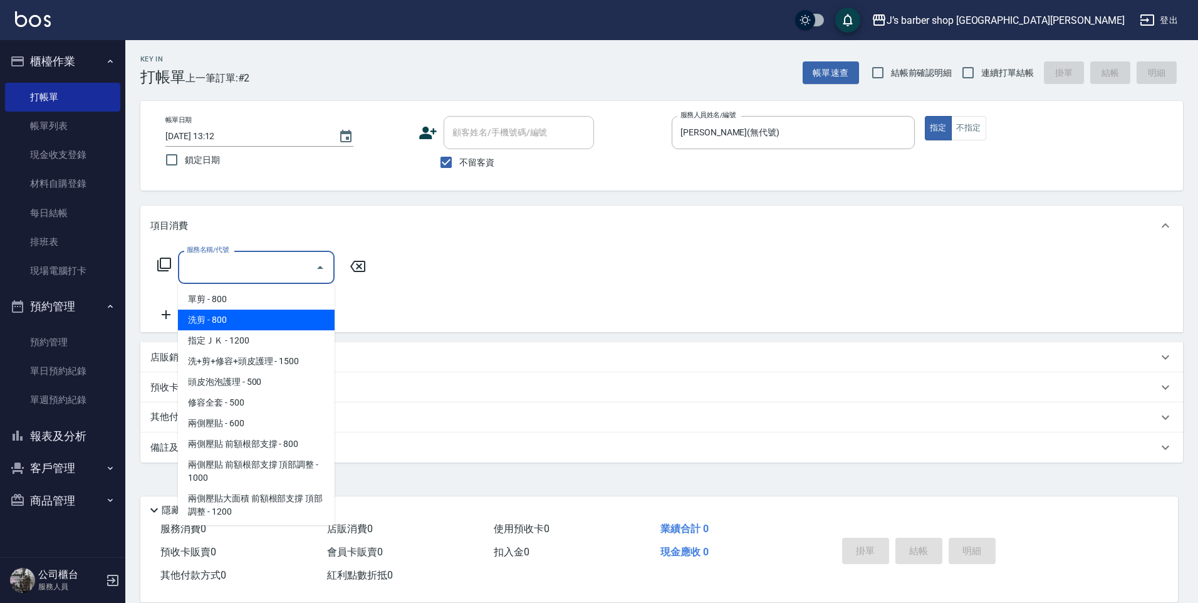
click at [260, 315] on span "洗剪 - 800" at bounding box center [256, 320] width 157 height 21
type input "洗剪(101)"
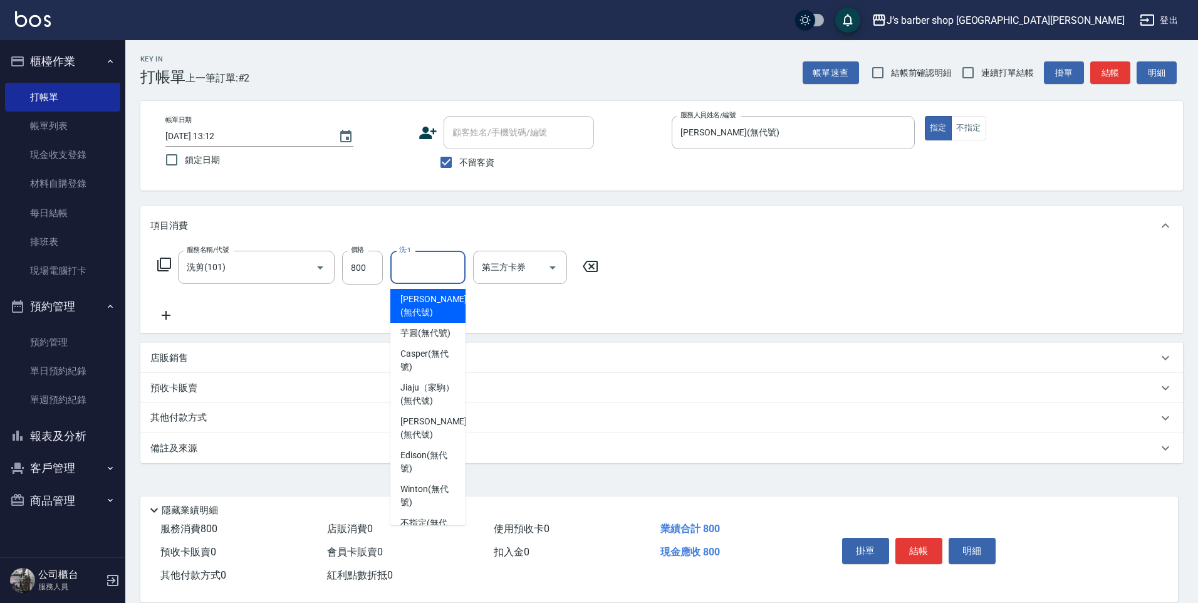
click at [399, 269] on input "洗-1" at bounding box center [428, 267] width 64 height 22
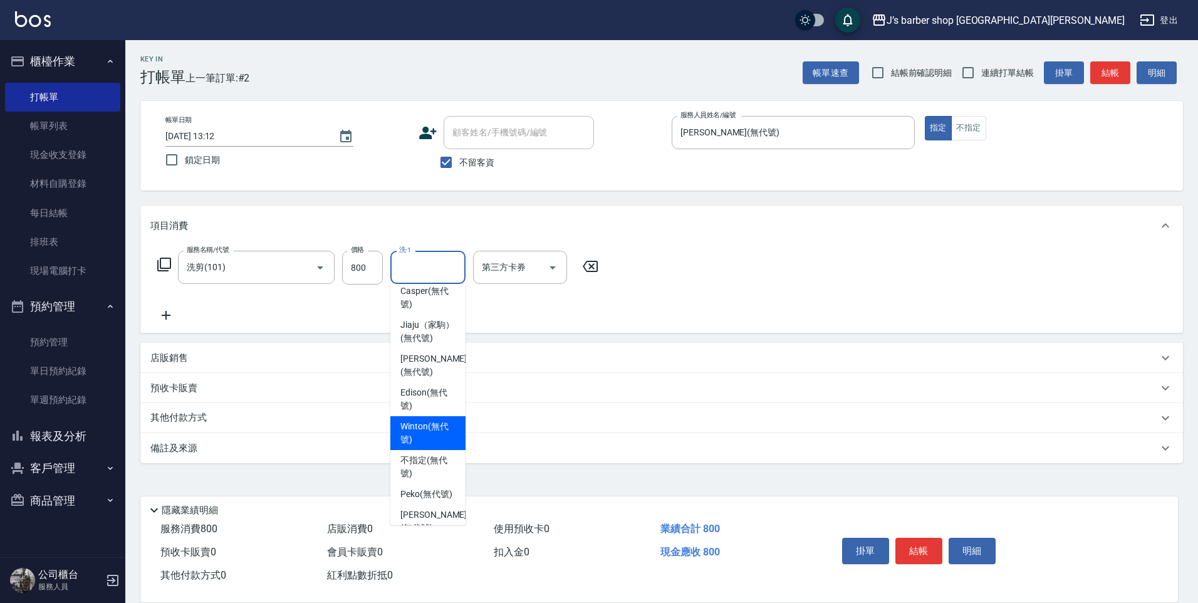
scroll to position [107, 0]
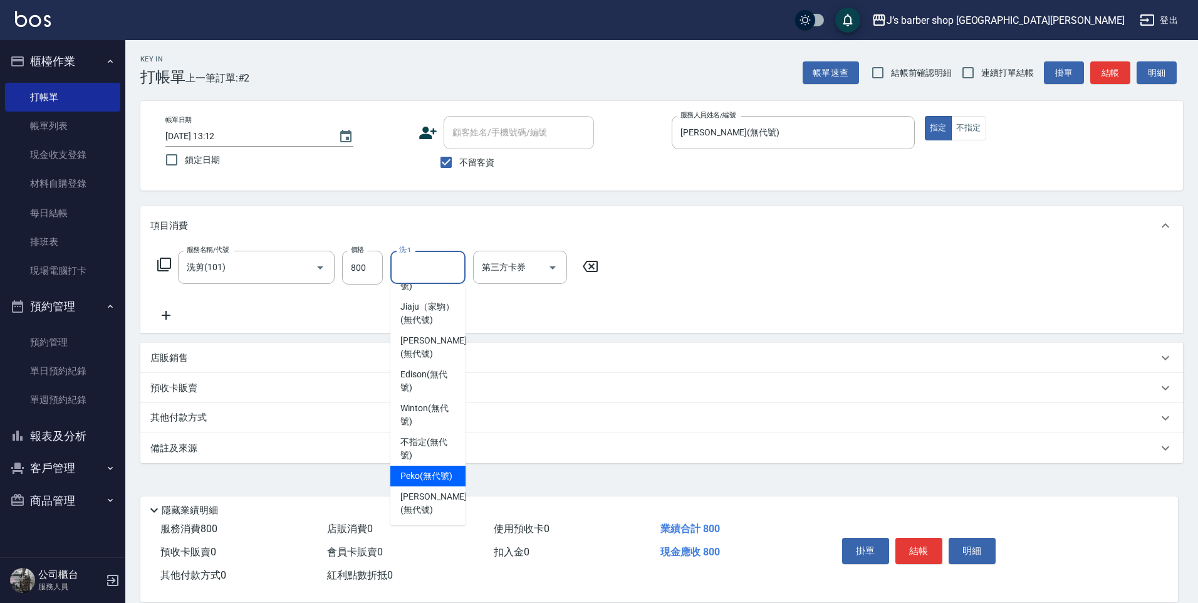
click at [436, 483] on span "Peko (無代號)" at bounding box center [426, 475] width 52 height 13
type input "Peko(無代號)"
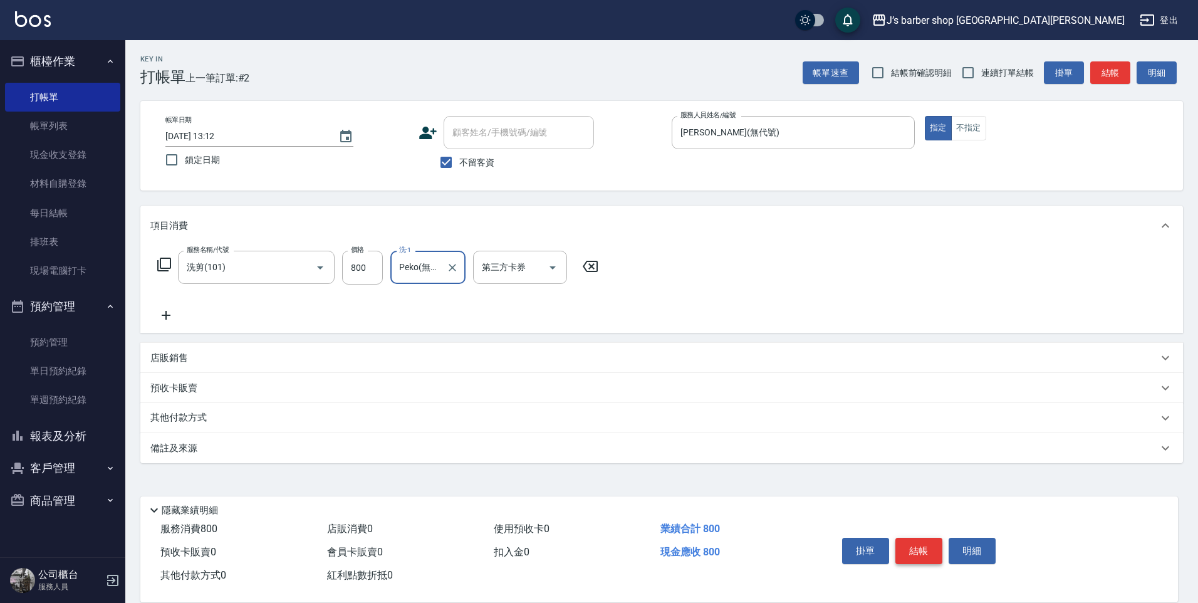
click at [931, 548] on button "結帳" at bounding box center [919, 551] width 47 height 26
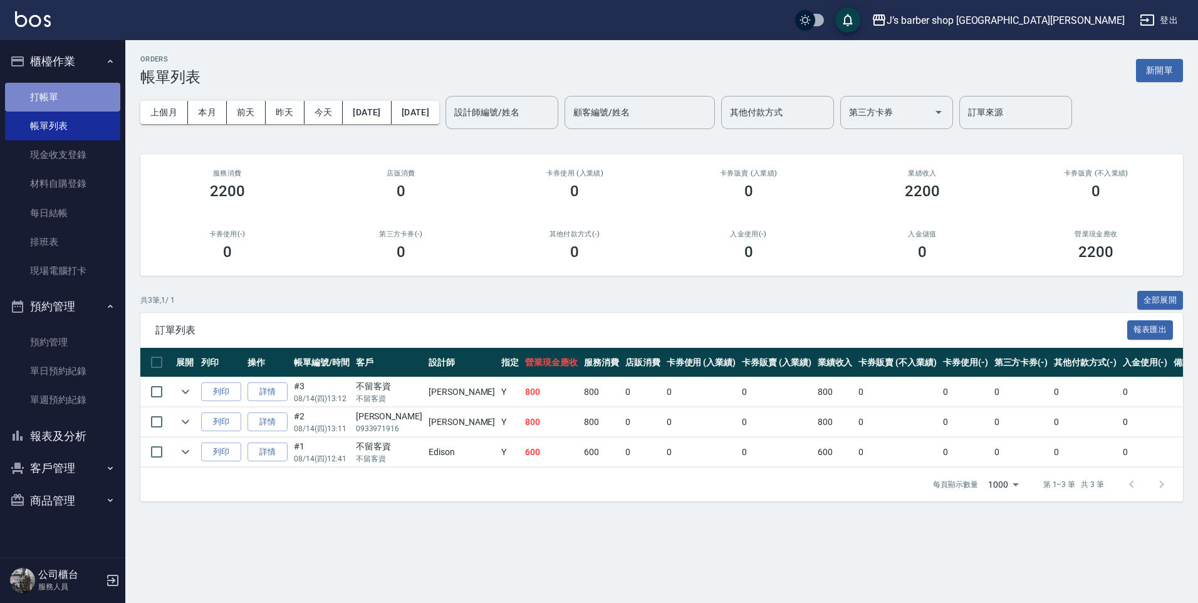
click at [82, 83] on link "打帳單" at bounding box center [62, 97] width 115 height 29
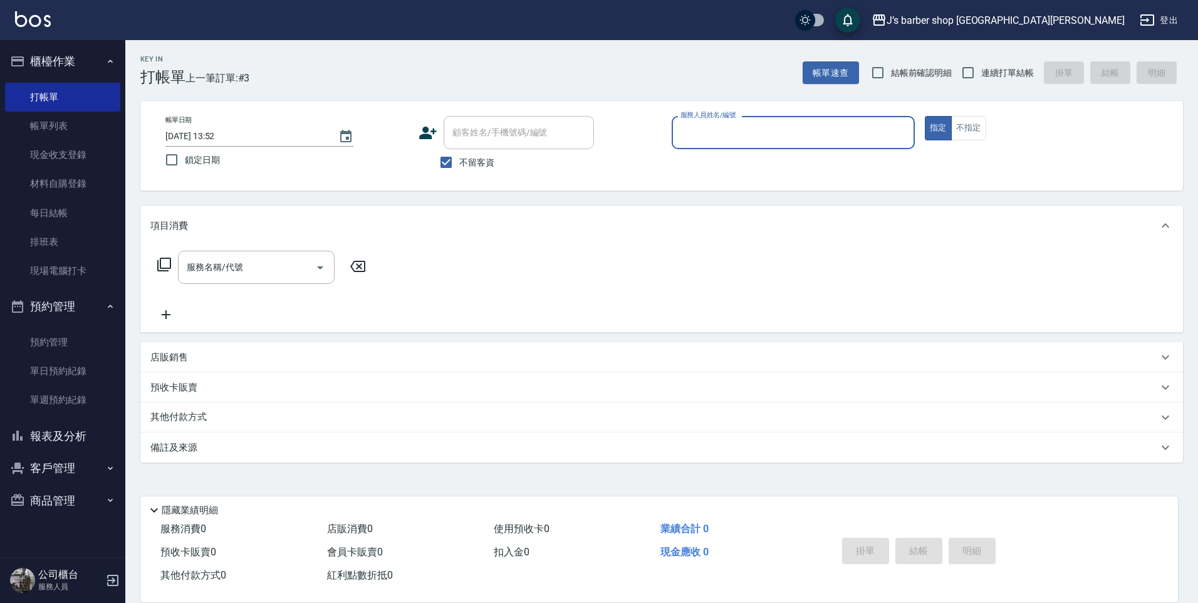
drag, startPoint x: 659, startPoint y: 139, endPoint x: 682, endPoint y: 138, distance: 23.2
click at [661, 139] on div "顧客姓名/手機號碼/編號 顧客姓名/手機號碼/編號" at bounding box center [540, 132] width 243 height 33
click at [693, 136] on input "服務人員姓名/編號" at bounding box center [793, 133] width 232 height 22
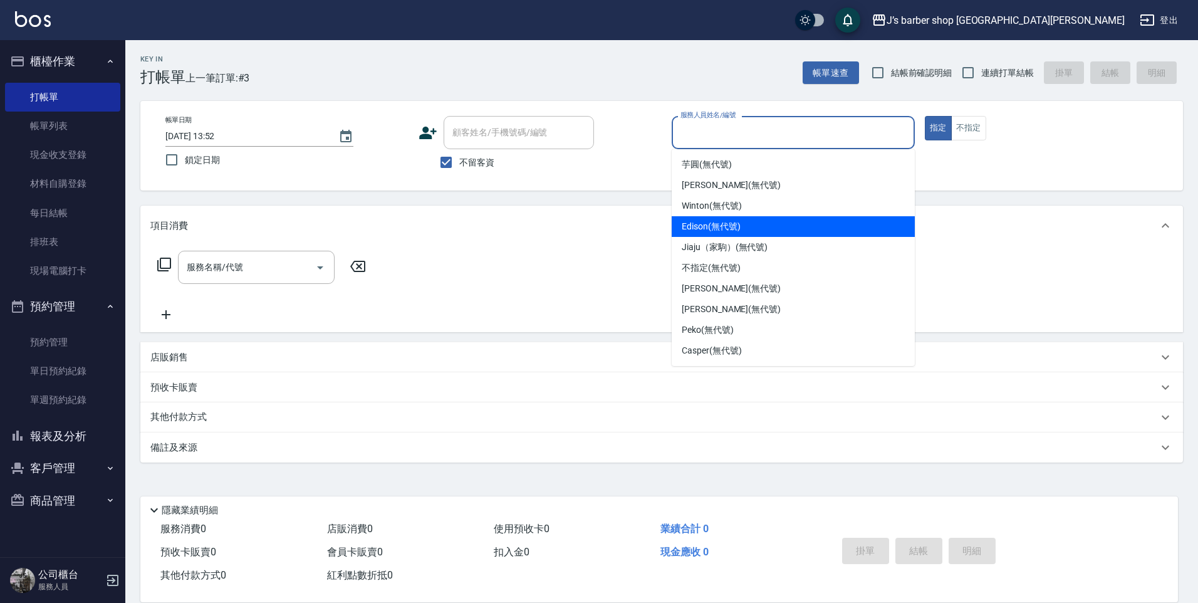
click at [757, 232] on div "Edison (無代號)" at bounding box center [793, 226] width 243 height 21
type input "Edison(無代號)"
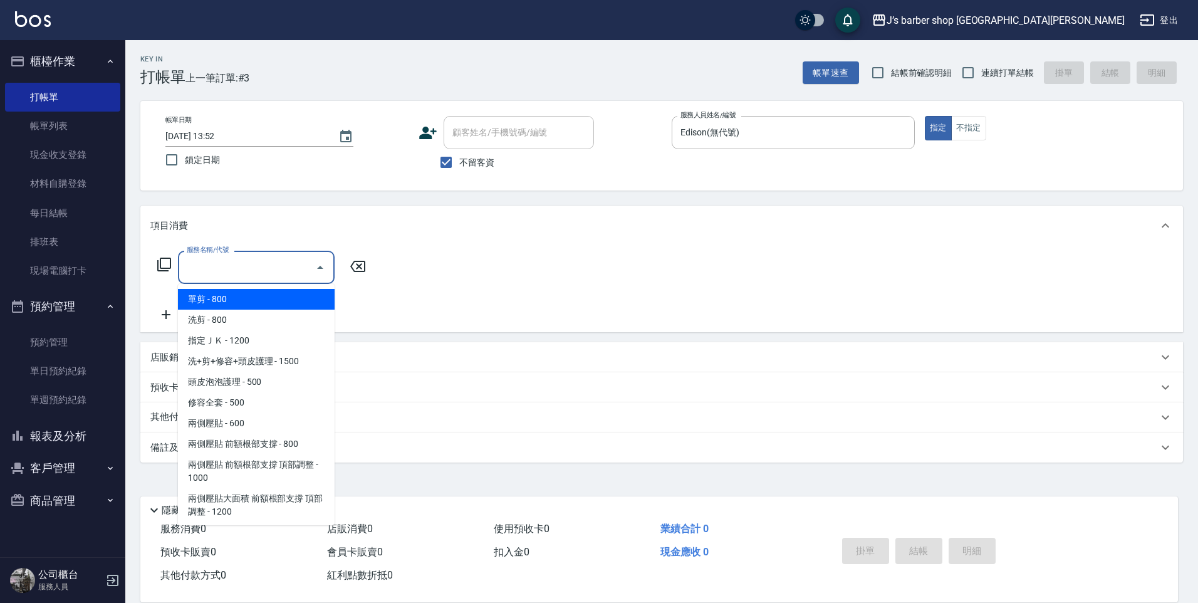
click at [277, 260] on input "服務名稱/代號" at bounding box center [247, 267] width 127 height 22
click at [263, 311] on span "洗剪 - 800" at bounding box center [256, 320] width 157 height 21
type input "洗剪(101)"
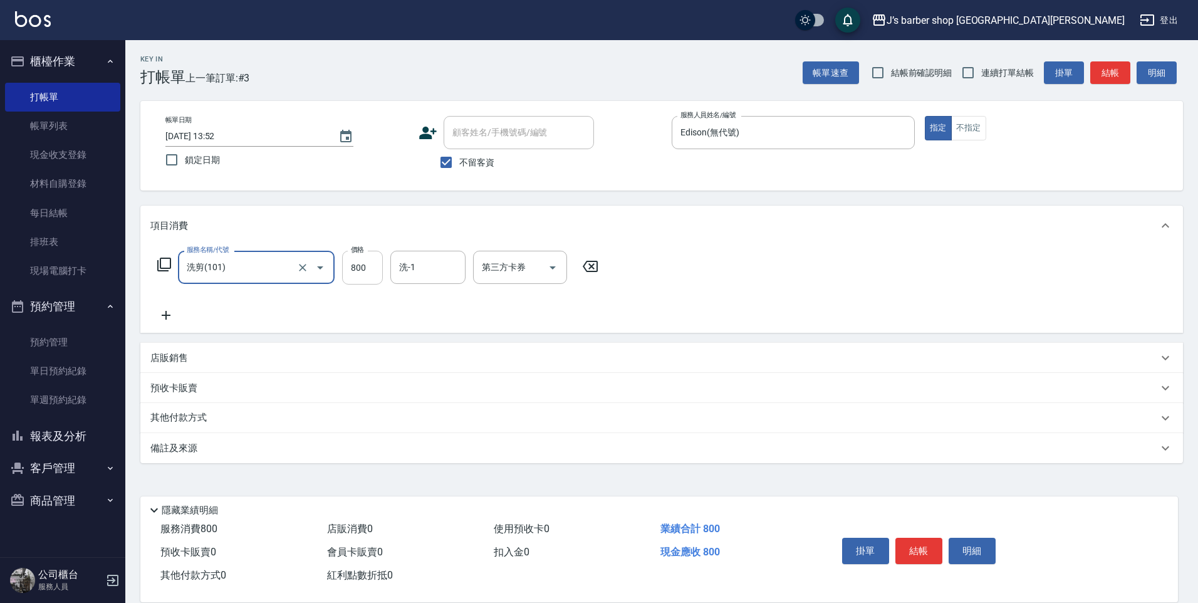
click at [369, 266] on input "800" at bounding box center [362, 268] width 41 height 34
type input "600"
click at [930, 543] on button "結帳" at bounding box center [919, 551] width 47 height 26
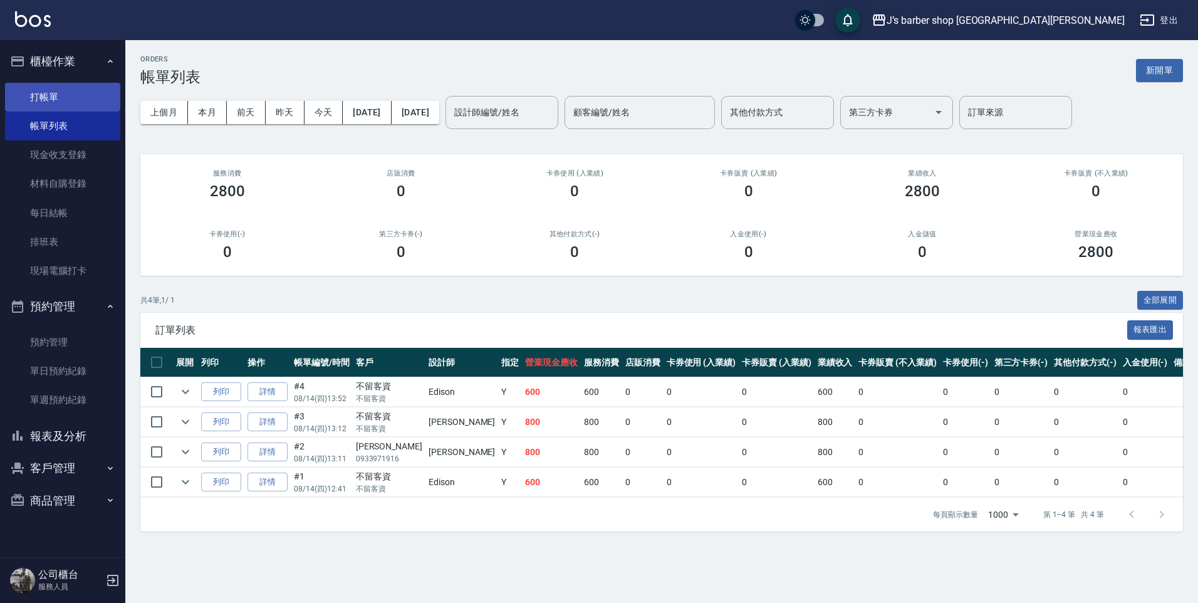
click at [80, 105] on link "打帳單" at bounding box center [62, 97] width 115 height 29
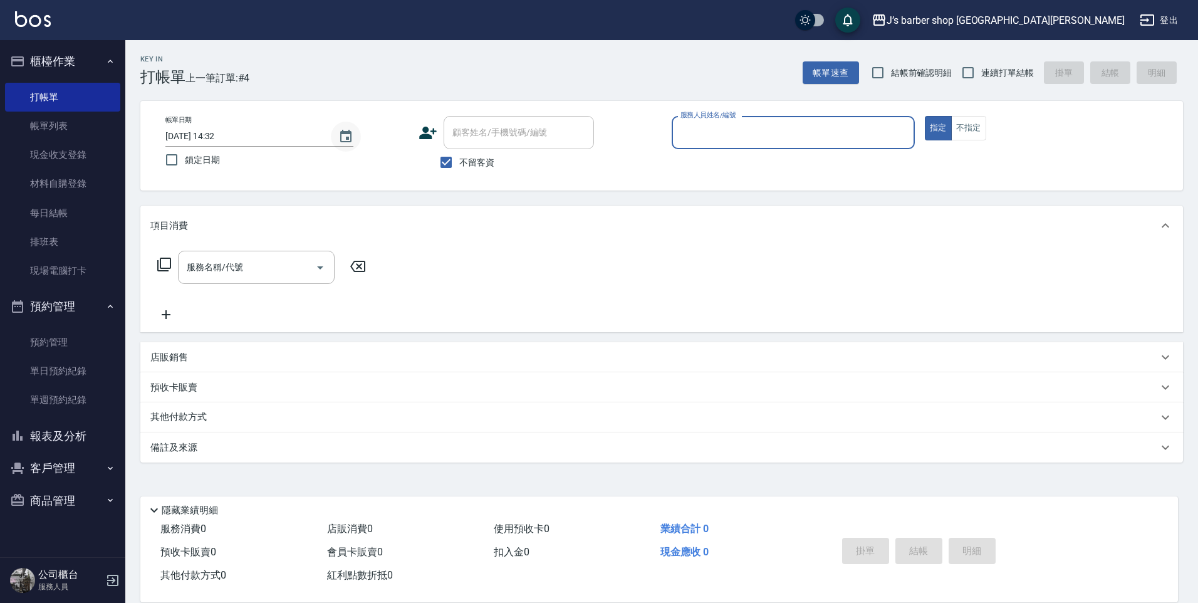
click at [353, 140] on button "Choose date, selected date is 2025-08-14" at bounding box center [346, 137] width 30 height 30
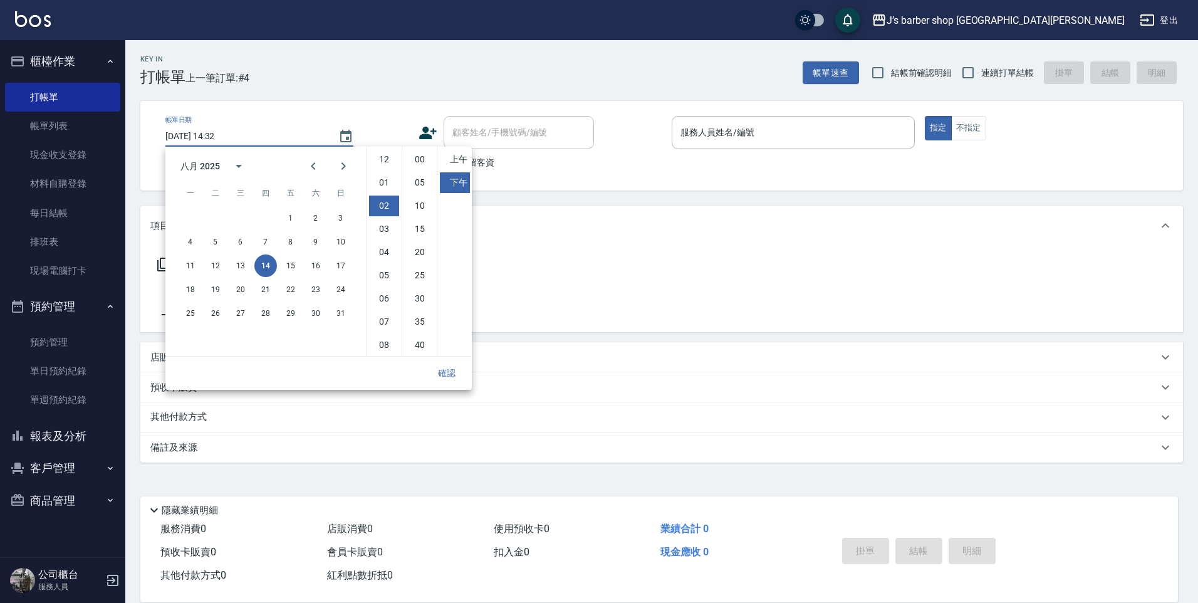
scroll to position [46, 0]
click at [417, 154] on li "00" at bounding box center [420, 159] width 30 height 21
type input "[DATE] 14:00"
click at [442, 372] on button "確認" at bounding box center [447, 373] width 40 height 23
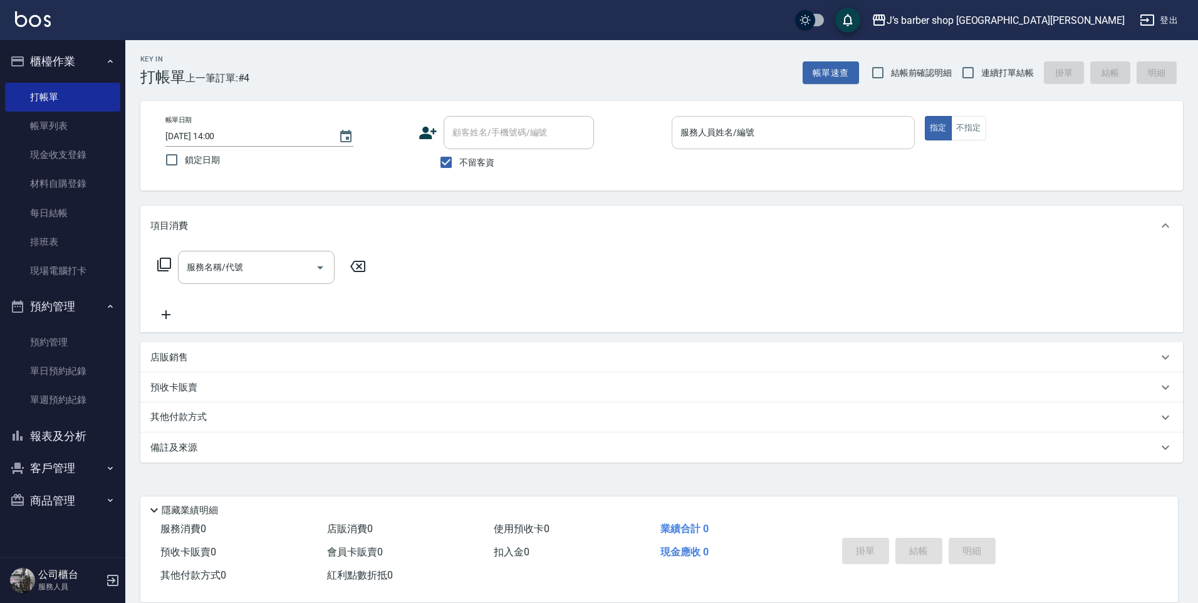
click at [750, 144] on div "服務人員姓名/編號" at bounding box center [793, 132] width 243 height 33
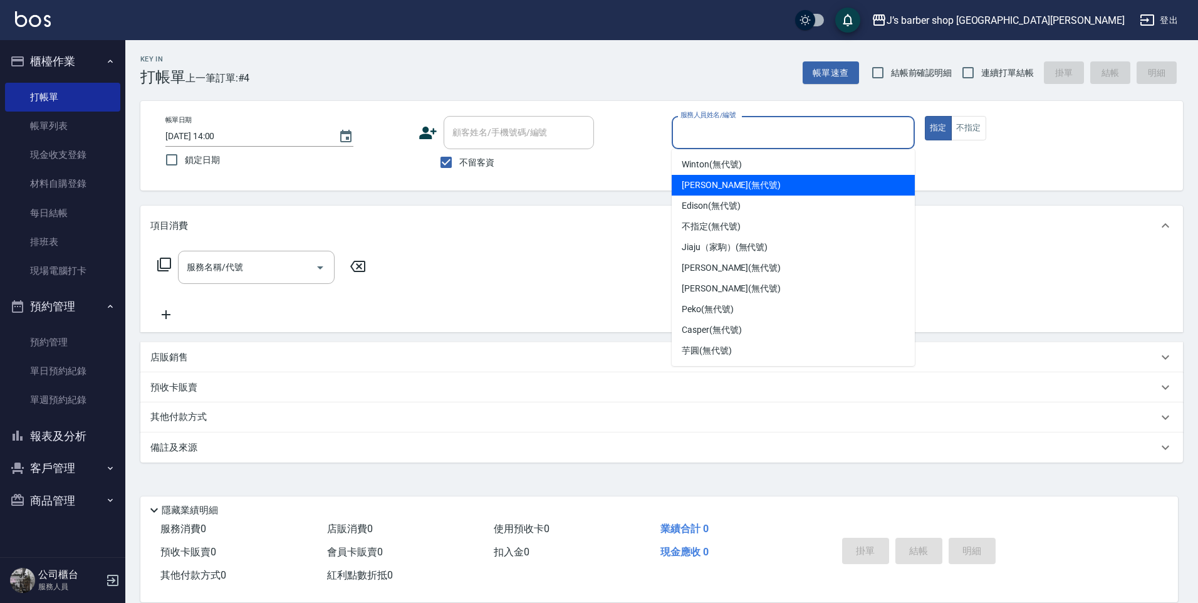
click at [724, 192] on div "[PERSON_NAME] (無代號)" at bounding box center [793, 185] width 243 height 21
type input "[PERSON_NAME](無代號)"
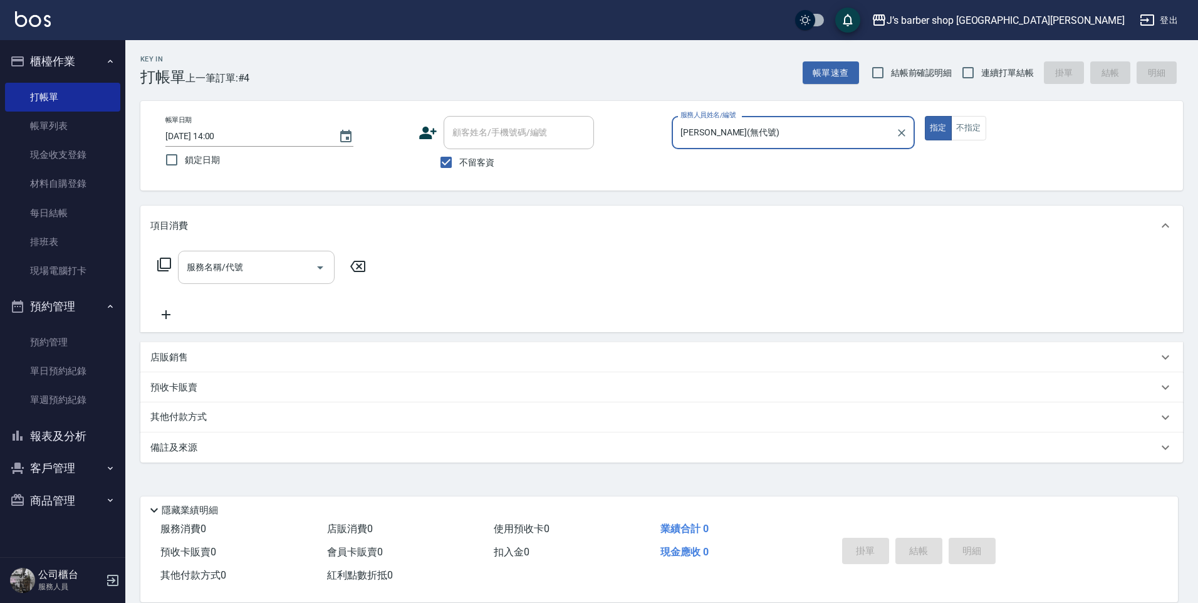
click at [296, 273] on input "服務名稱/代號" at bounding box center [247, 267] width 127 height 22
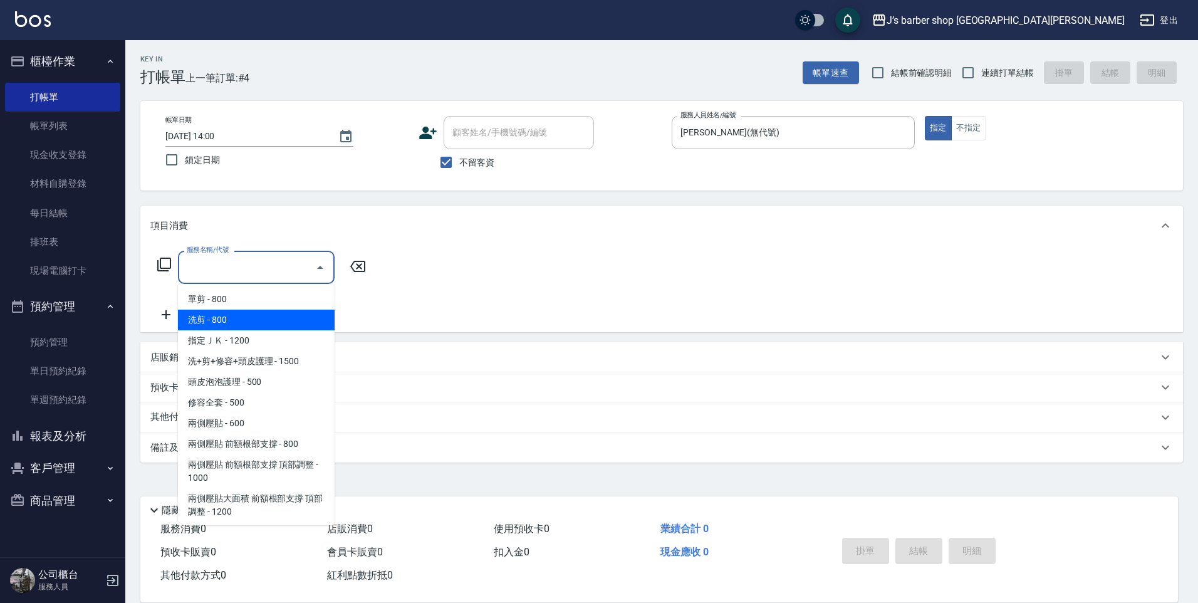
click at [253, 315] on span "洗剪 - 800" at bounding box center [256, 320] width 157 height 21
type input "洗剪(101)"
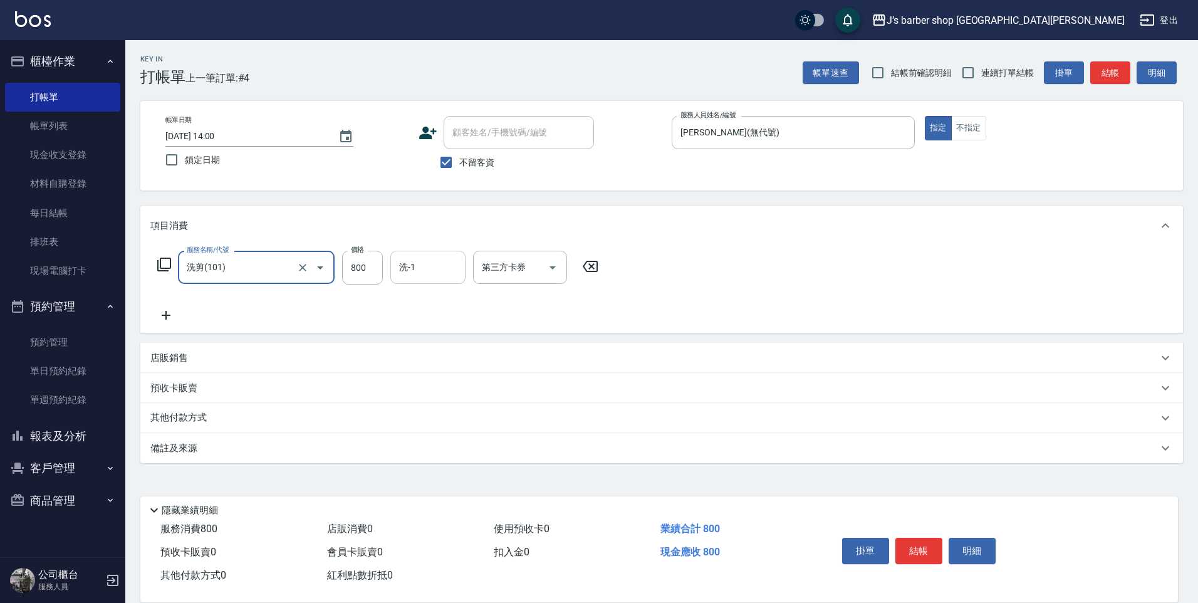
click at [412, 273] on input "洗-1" at bounding box center [428, 267] width 64 height 22
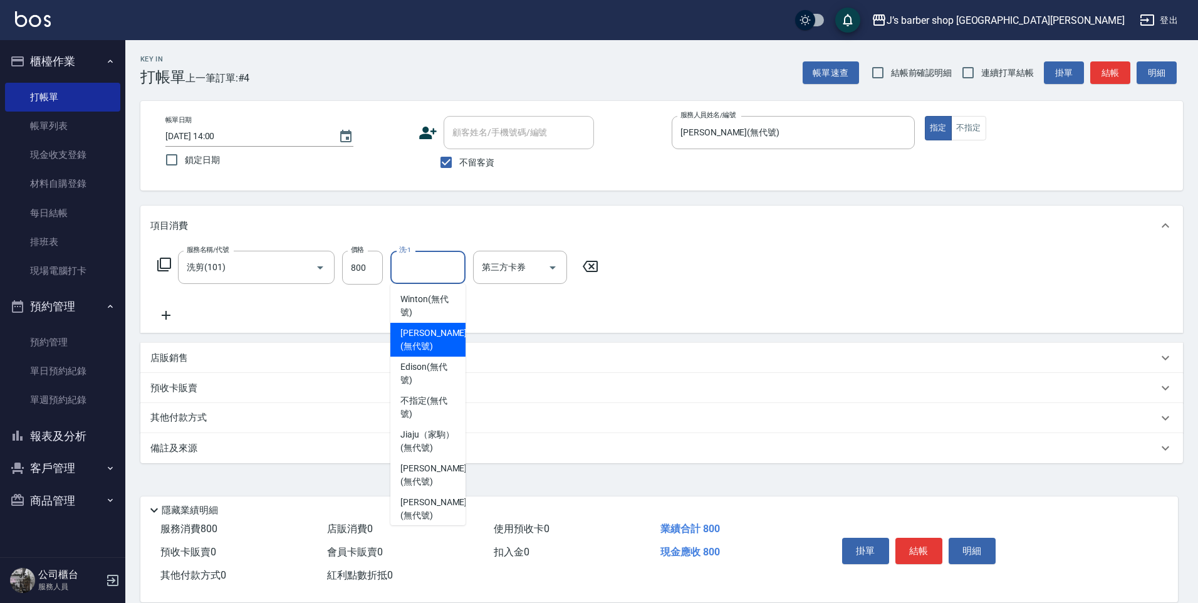
click at [421, 334] on span "[PERSON_NAME] (無代號)" at bounding box center [433, 340] width 66 height 26
type input "[PERSON_NAME](無代號)"
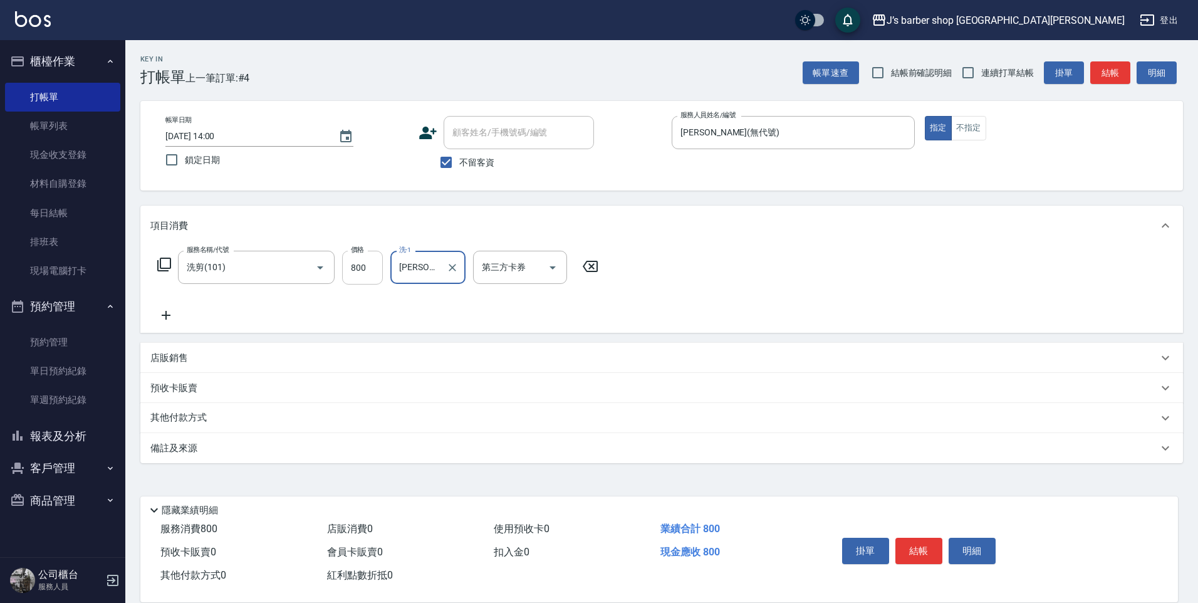
click at [356, 276] on input "800" at bounding box center [362, 268] width 41 height 34
click at [424, 279] on div "[PERSON_NAME](無代號) 洗-1" at bounding box center [427, 267] width 75 height 33
type input "1200"
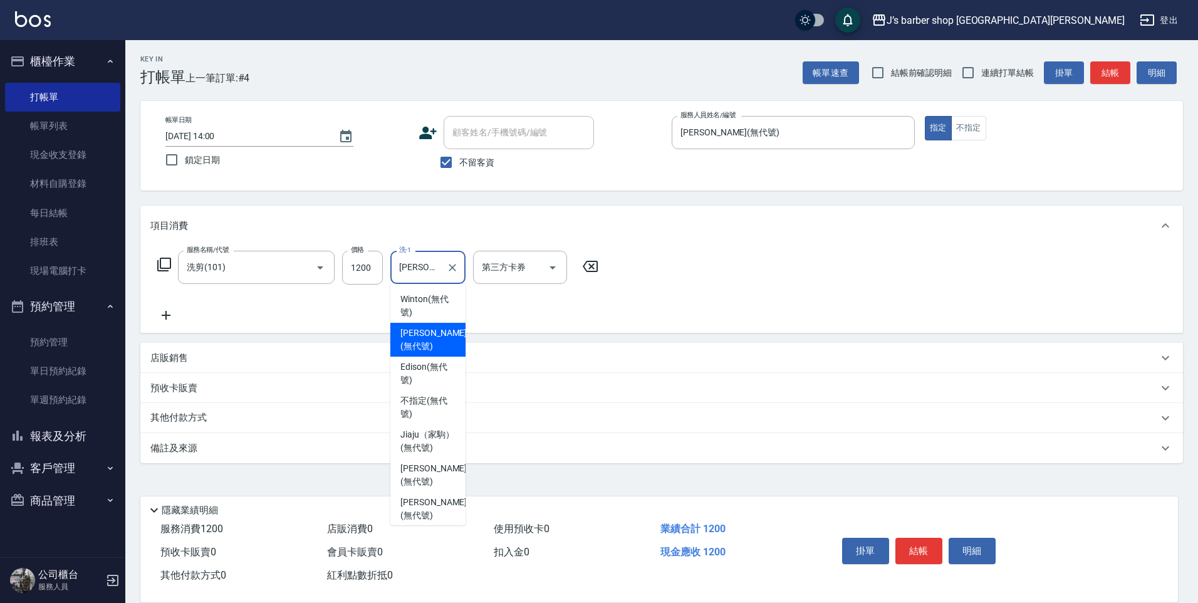
scroll to position [0, 21]
click at [415, 271] on input "[PERSON_NAME](無代號)" at bounding box center [418, 267] width 45 height 22
click at [420, 335] on span "[PERSON_NAME] (無代號)" at bounding box center [433, 340] width 66 height 26
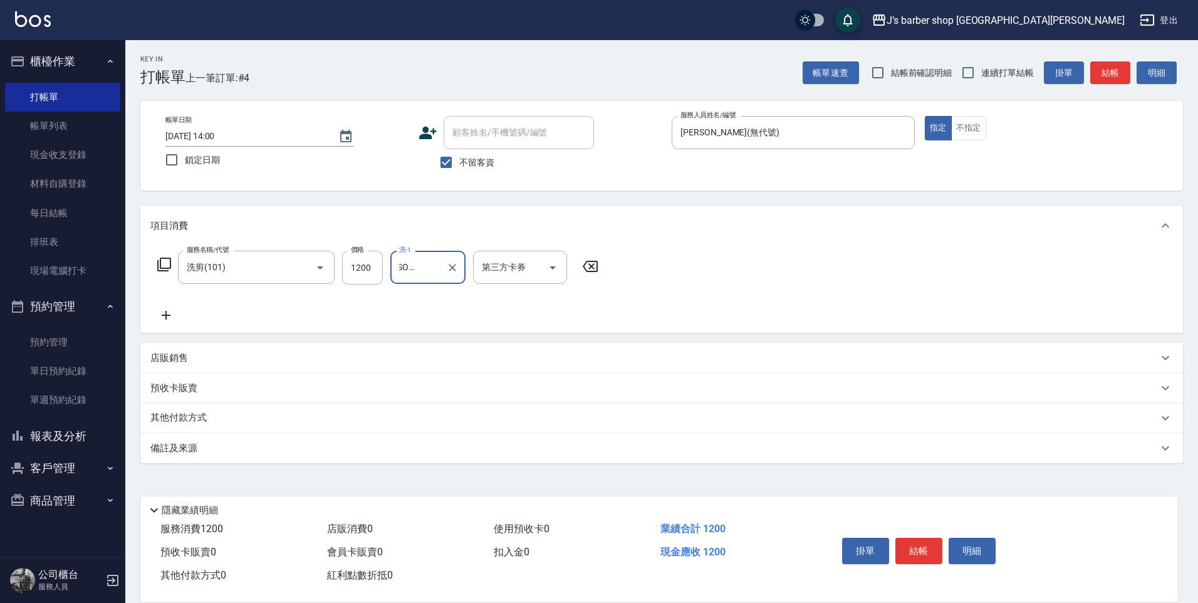
click at [431, 261] on input "[PERSON_NAME](無代號)" at bounding box center [418, 267] width 45 height 22
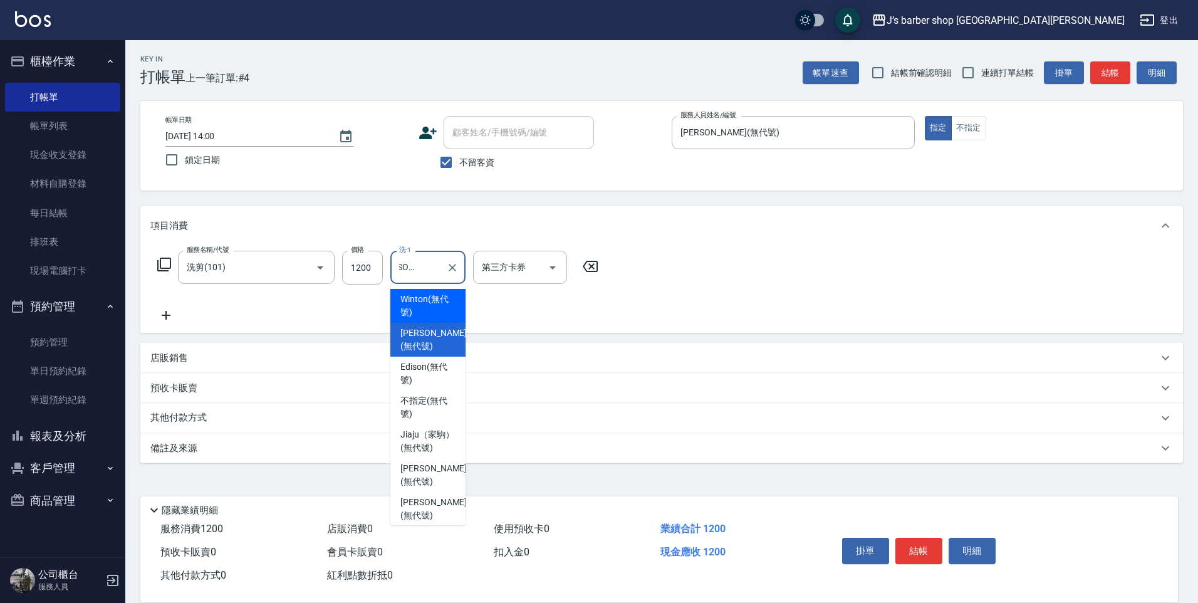
click at [422, 325] on div "[PERSON_NAME] (無代號)" at bounding box center [427, 340] width 75 height 34
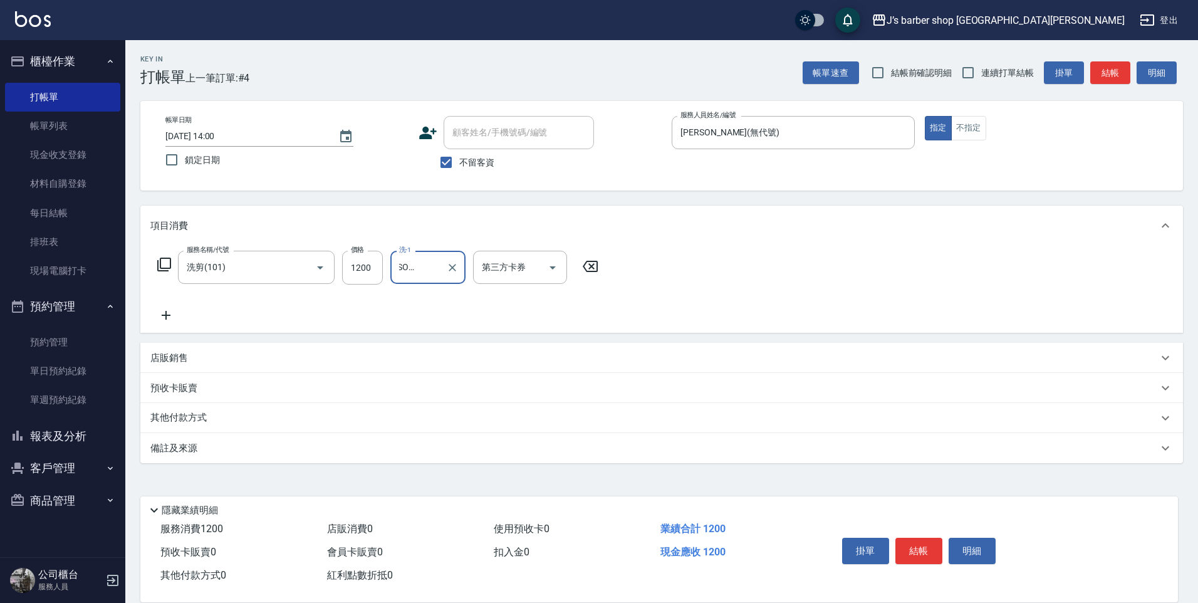
click at [431, 277] on input "[PERSON_NAME](無代號)" at bounding box center [418, 267] width 45 height 22
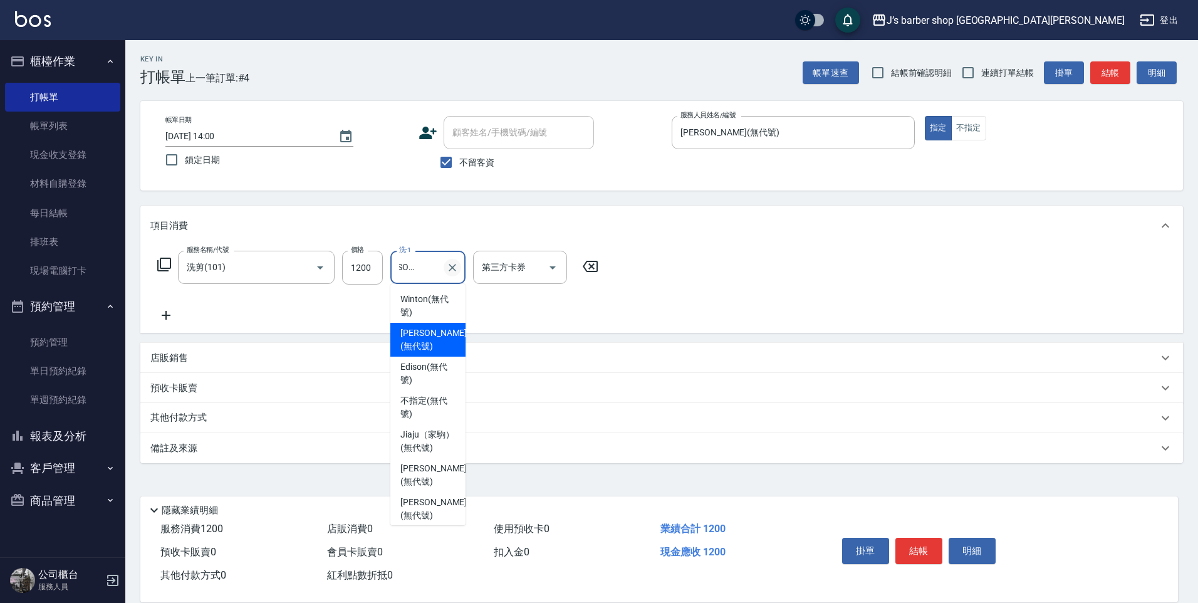
click at [454, 259] on button "Clear" at bounding box center [453, 268] width 18 height 18
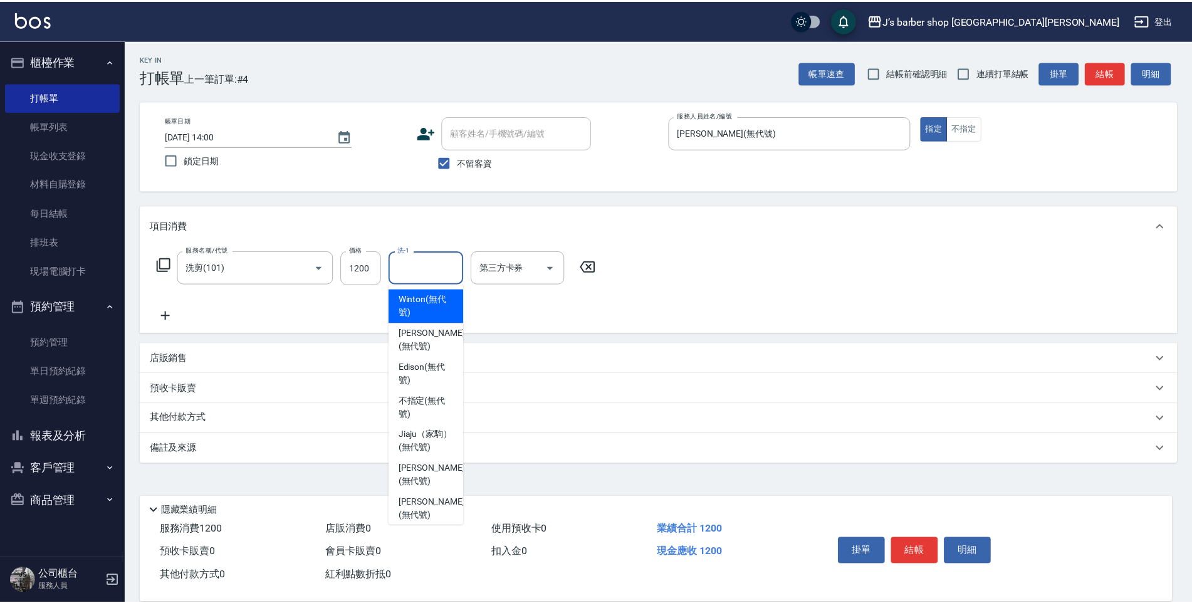
scroll to position [0, 0]
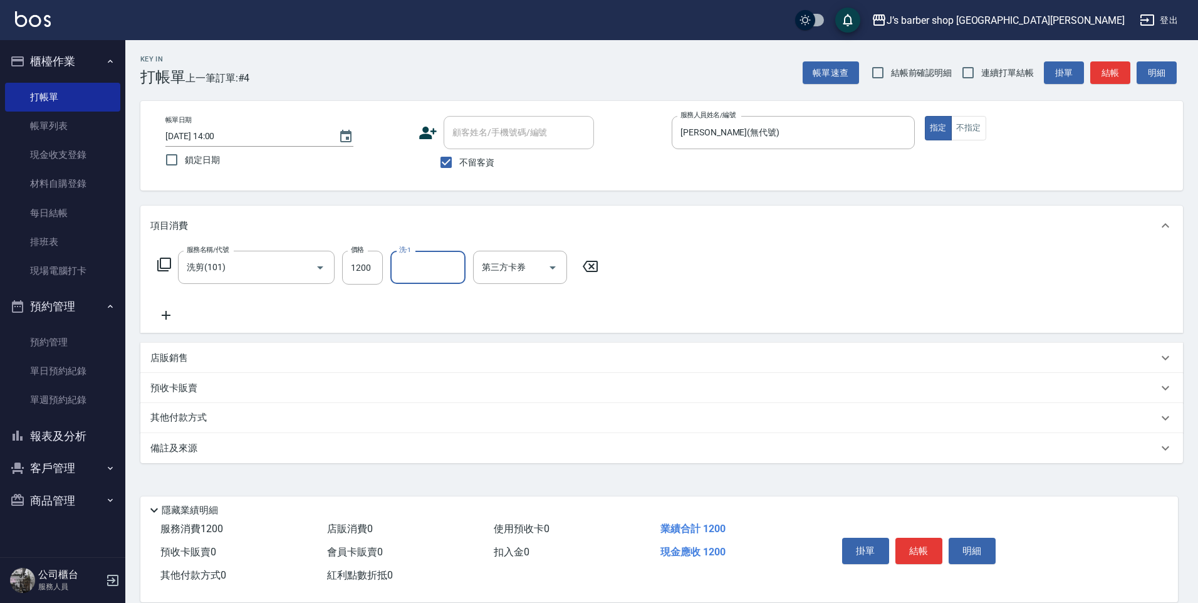
click at [421, 267] on input "洗-1" at bounding box center [428, 267] width 64 height 22
click at [419, 268] on input "洗-1" at bounding box center [428, 267] width 64 height 22
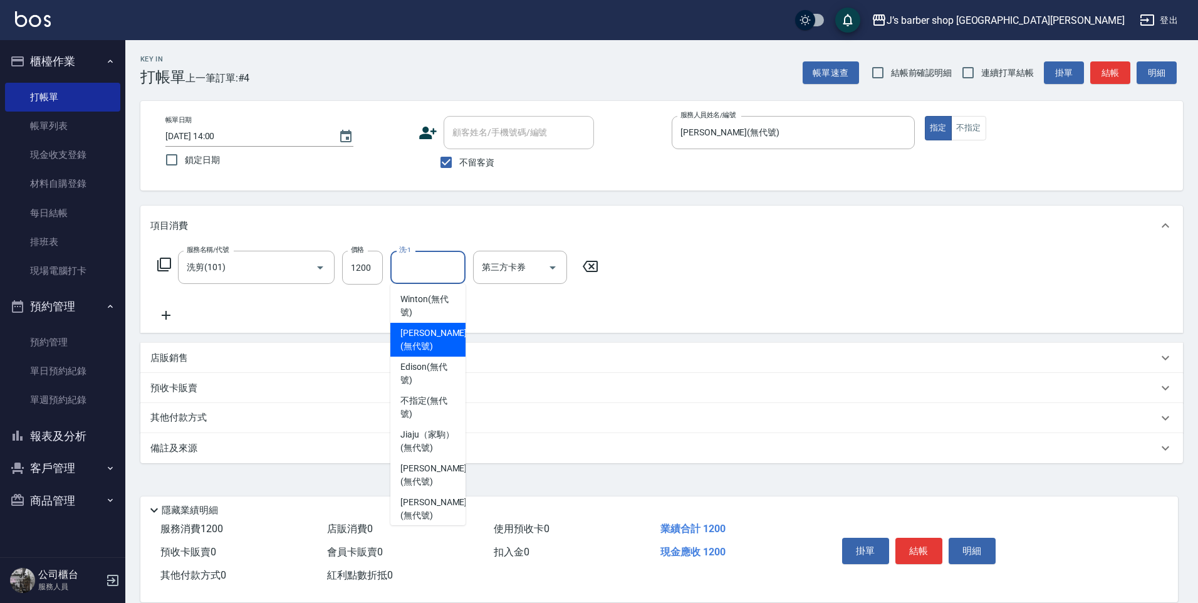
click at [420, 325] on div "[PERSON_NAME] (無代號)" at bounding box center [427, 340] width 75 height 34
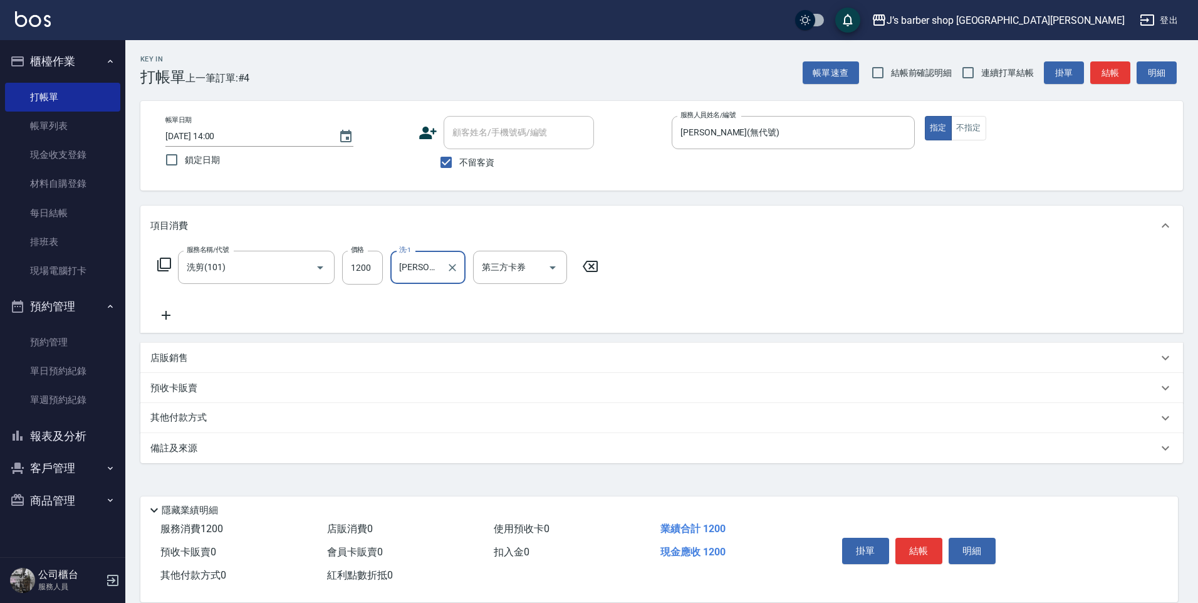
click at [227, 444] on div "備註及來源" at bounding box center [654, 448] width 1008 height 13
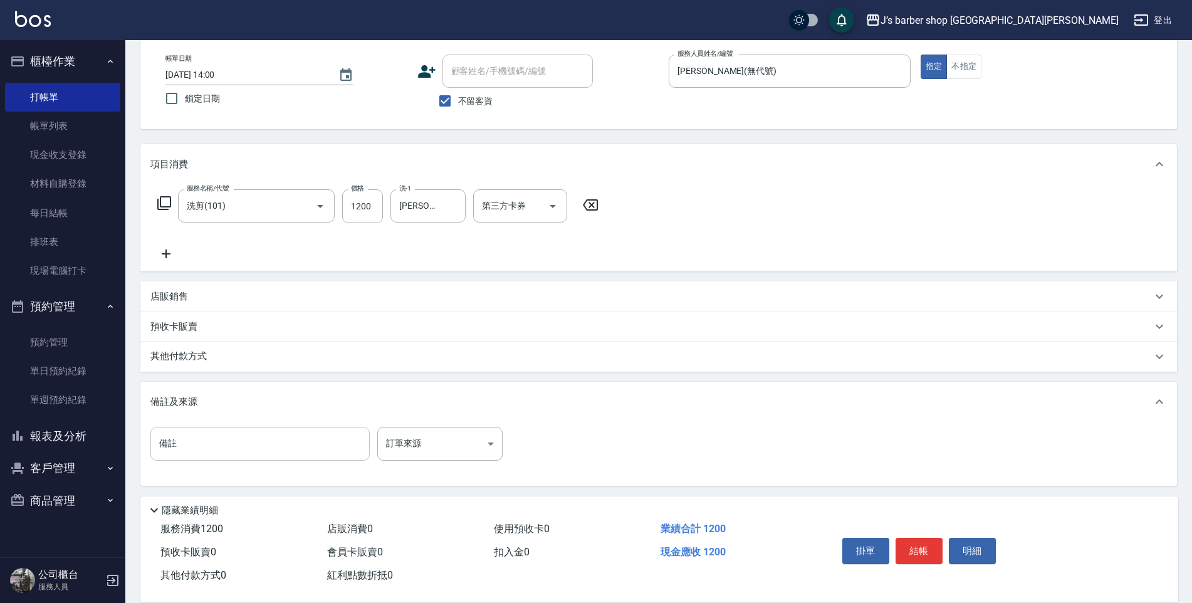
scroll to position [65, 0]
click at [225, 434] on input "備註" at bounding box center [259, 441] width 219 height 34
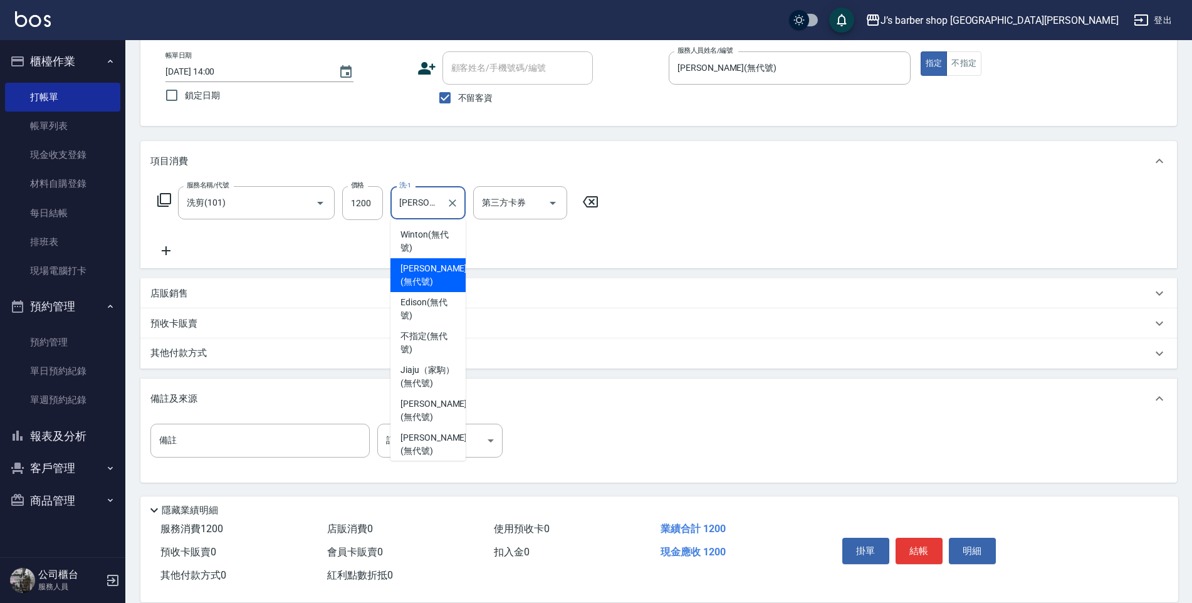
drag, startPoint x: 412, startPoint y: 193, endPoint x: 435, endPoint y: 182, distance: 25.0
click at [412, 194] on input "[PERSON_NAME](無代號)" at bounding box center [418, 203] width 45 height 22
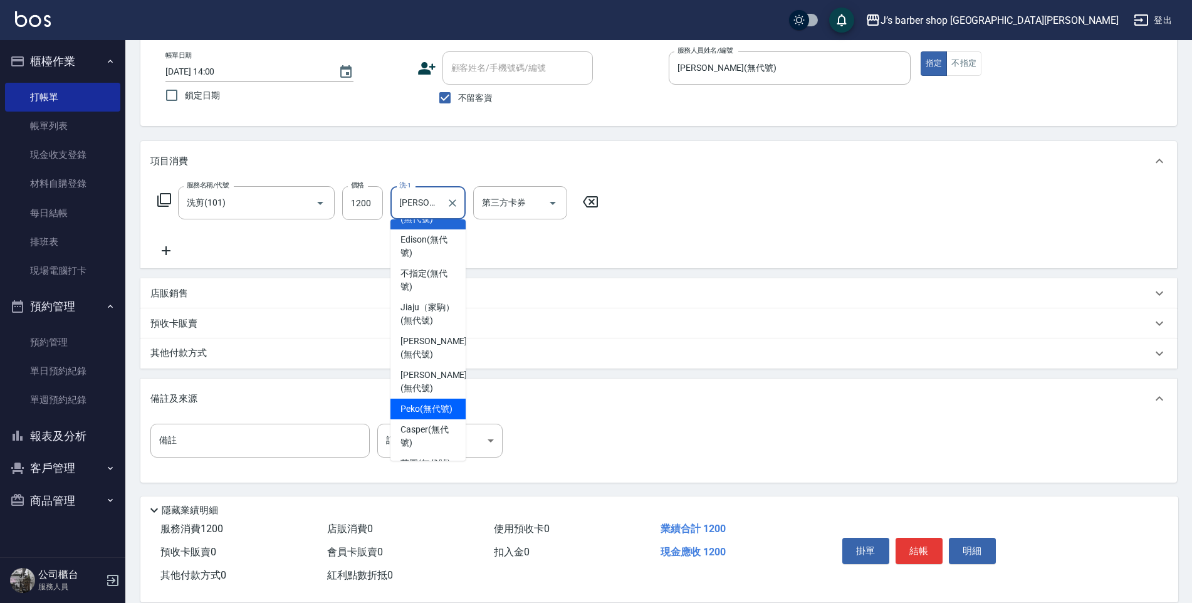
click at [432, 416] on span "Peko (無代號)" at bounding box center [426, 408] width 52 height 13
type input "Peko(無代號)"
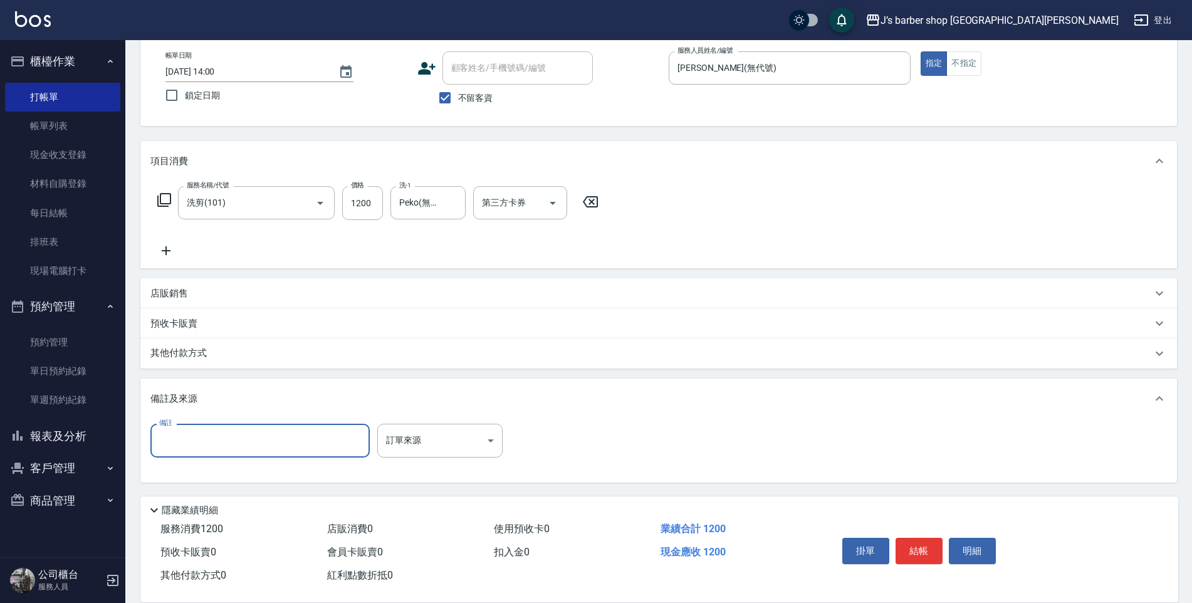
click at [291, 451] on input "備註" at bounding box center [259, 441] width 219 height 34
type input "5"
type input "ㄑ"
type input "轉帳"
click at [912, 546] on button "結帳" at bounding box center [919, 551] width 47 height 26
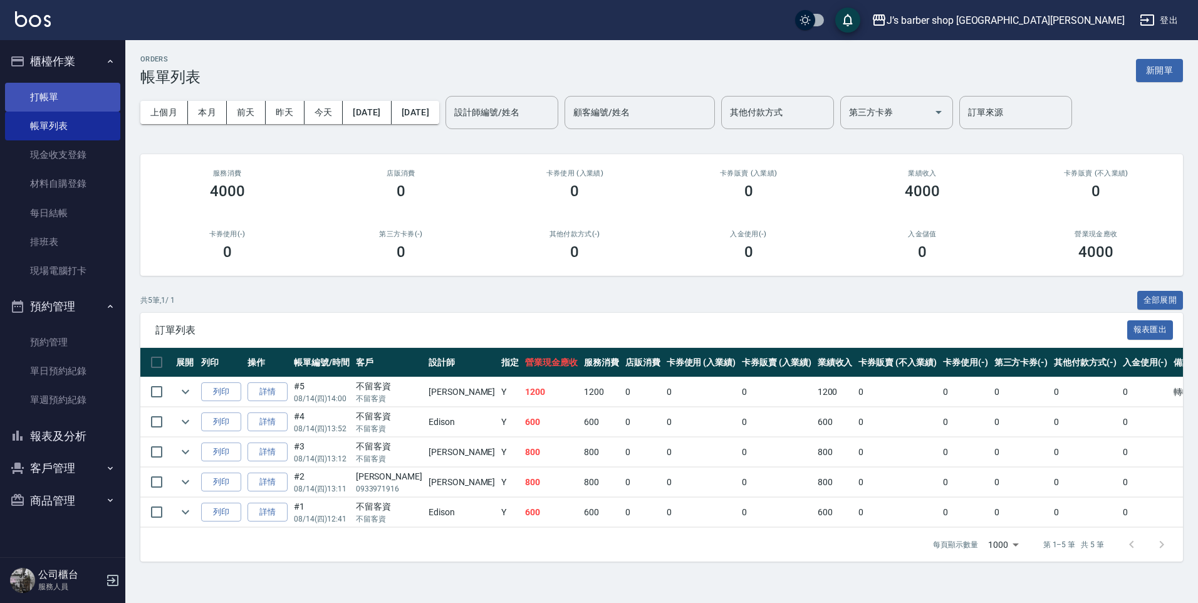
click at [102, 100] on link "打帳單" at bounding box center [62, 97] width 115 height 29
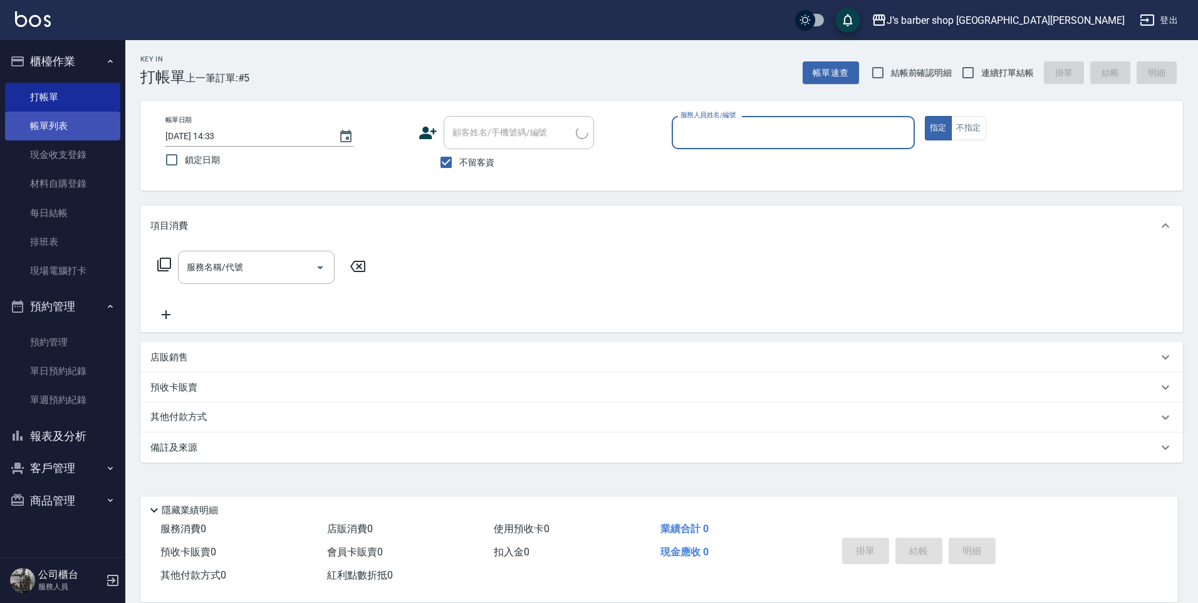
click at [85, 126] on link "帳單列表" at bounding box center [62, 126] width 115 height 29
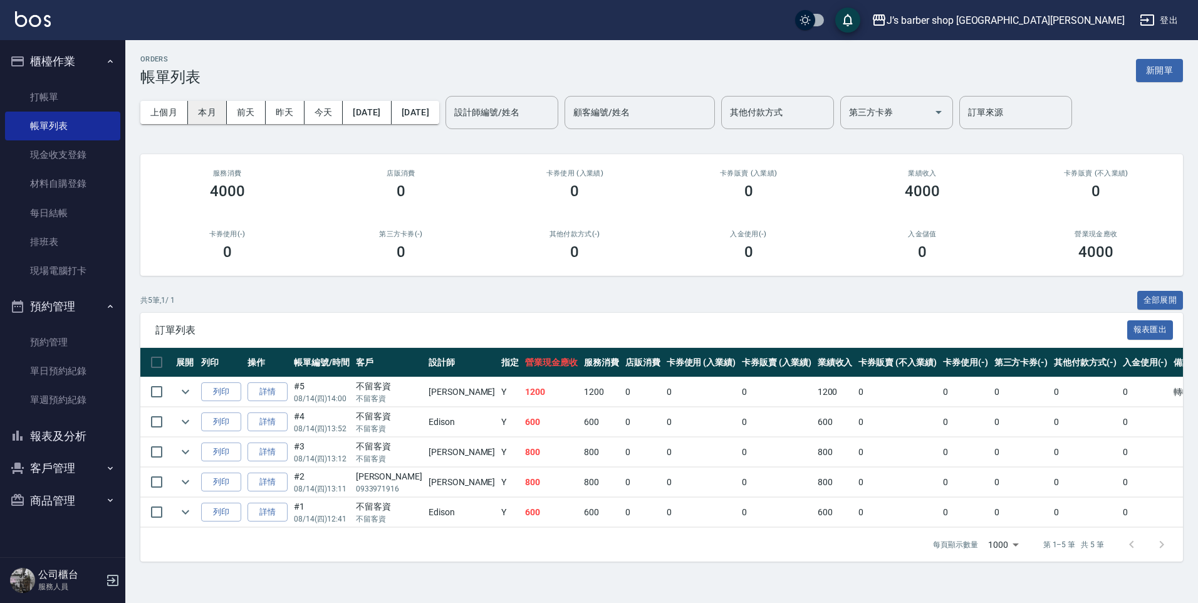
click at [207, 112] on button "本月" at bounding box center [207, 112] width 39 height 23
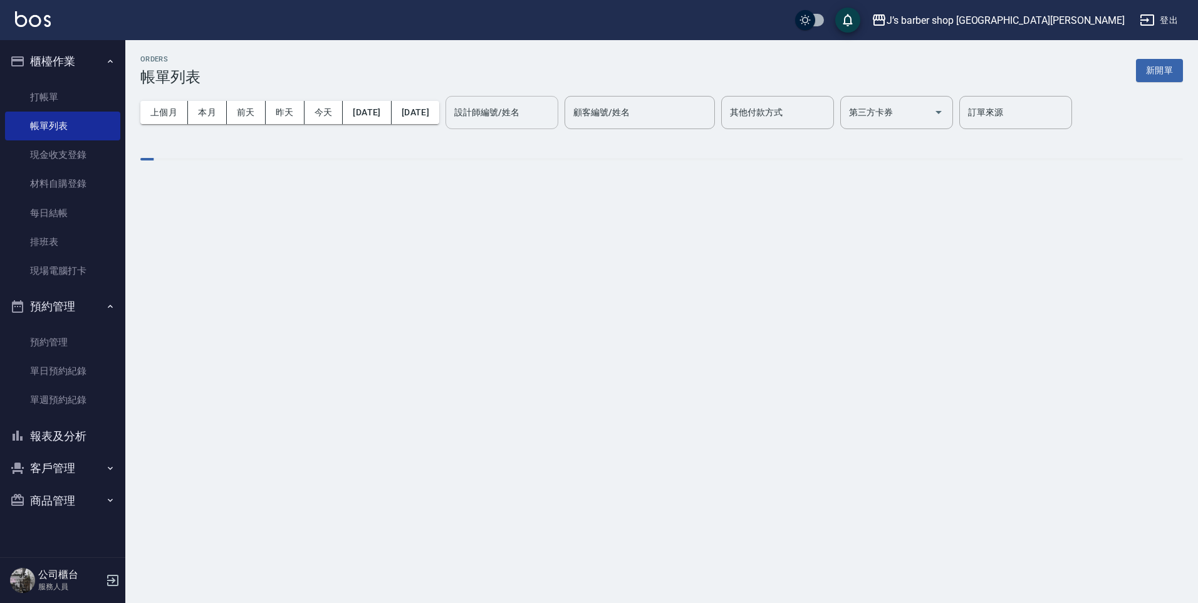
click at [505, 93] on div "上個月 本月 [DATE] [DATE] [DATE] [DATE] [DATE] 設計師編號/姓名 設計師編號/姓名 顧客編號/姓名 顧客編號/姓名 其他付…" at bounding box center [661, 112] width 1043 height 53
click at [522, 111] on div "設計師編號/姓名 設計師編號/姓名" at bounding box center [502, 112] width 113 height 33
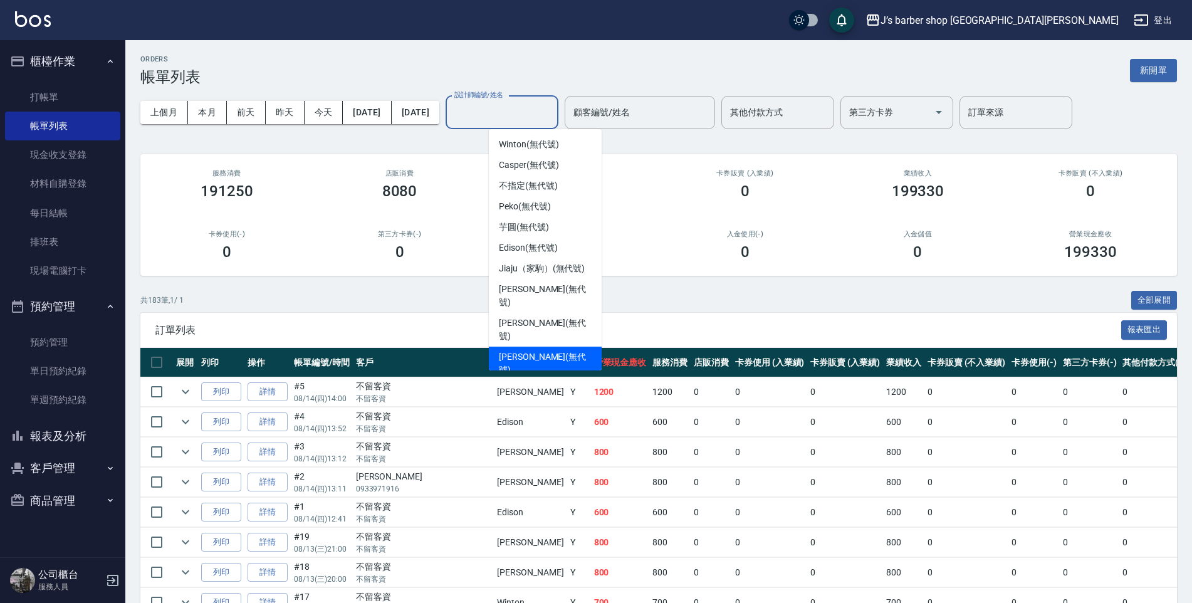
click at [526, 350] on span "[PERSON_NAME] (無代號)" at bounding box center [545, 363] width 93 height 26
type input "[PERSON_NAME](無代號)"
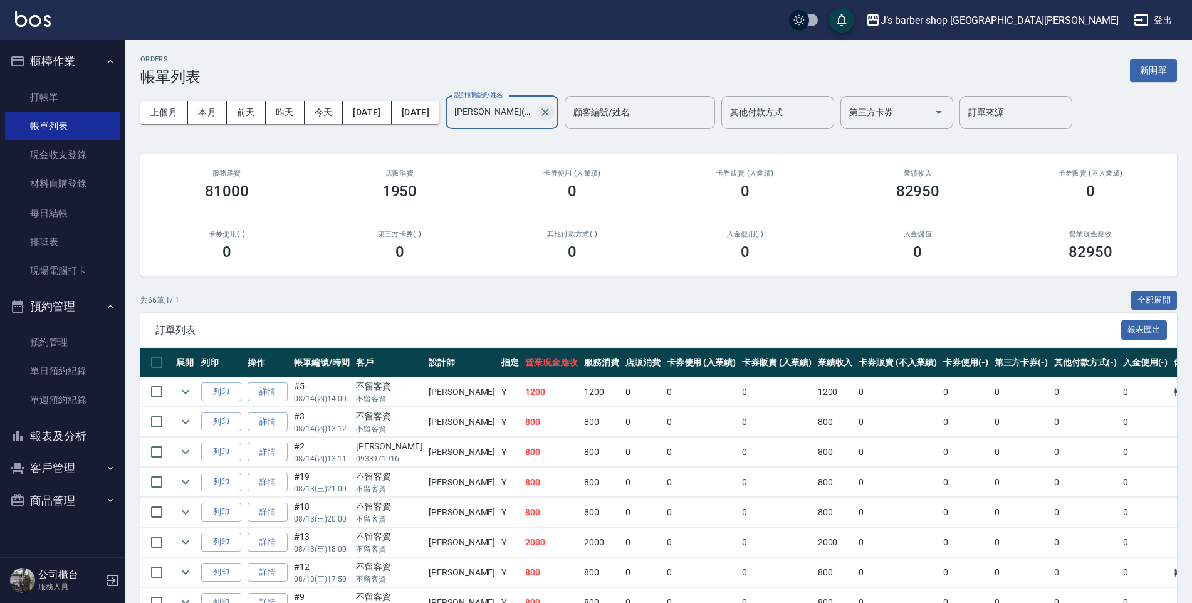
click at [552, 112] on icon "Clear" at bounding box center [545, 112] width 13 height 13
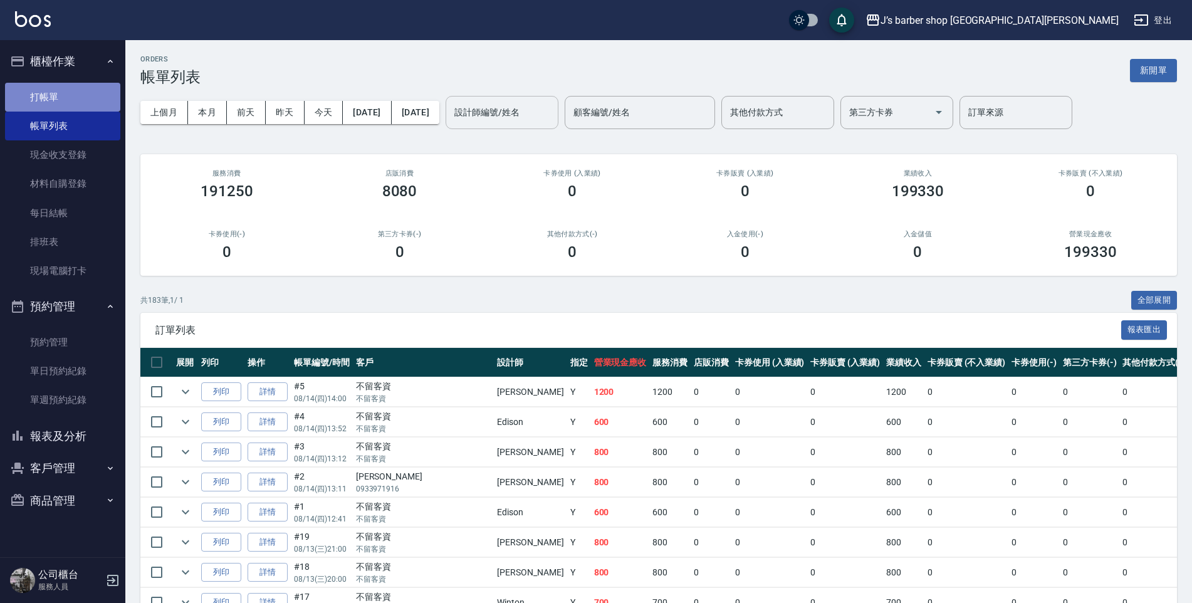
click at [16, 93] on link "打帳單" at bounding box center [62, 97] width 115 height 29
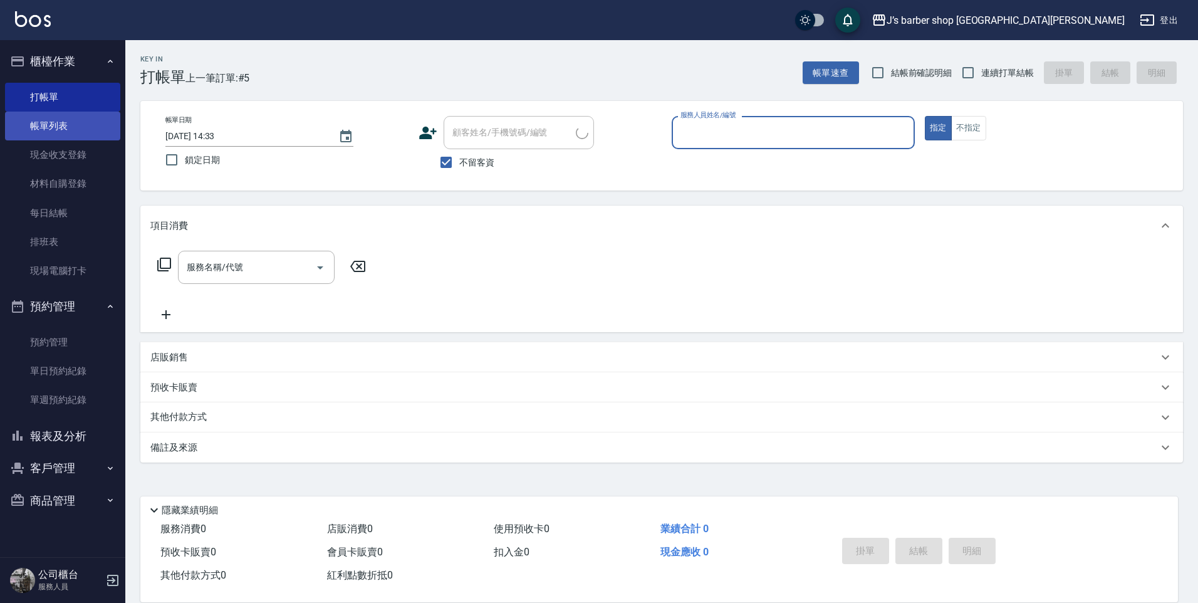
click at [52, 128] on link "帳單列表" at bounding box center [62, 126] width 115 height 29
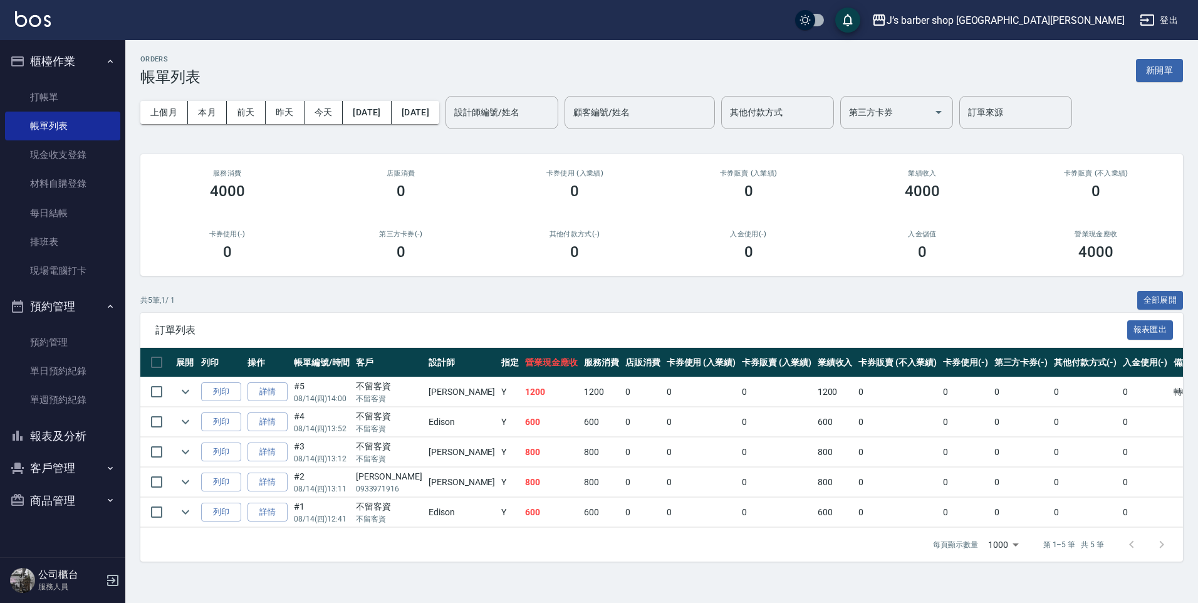
click at [797, 570] on div "ORDERS 帳單列表 新開單 上個月 本月 [DATE] [DATE] [DATE] [DATE] [DATE] 設計師編號/姓名 設計師編號/姓名 顧客編…" at bounding box center [661, 308] width 1073 height 536
drag, startPoint x: 699, startPoint y: 405, endPoint x: 764, endPoint y: 409, distance: 64.6
click at [764, 409] on tbody "列印 詳情 #5 08/14 (四) 14:00 不留客資 不留客資 [PERSON_NAME] Y 1200 1200 0 0 0 1200 0 0 0 0…" at bounding box center [687, 452] width 1095 height 150
click at [815, 409] on td "600" at bounding box center [835, 421] width 41 height 29
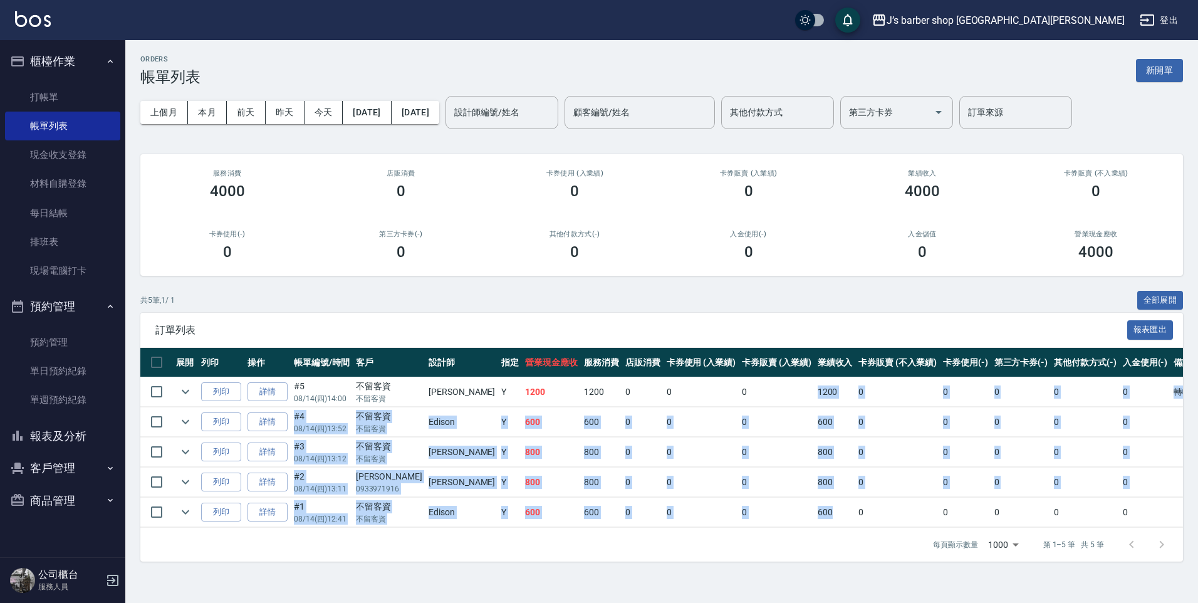
drag, startPoint x: 758, startPoint y: 391, endPoint x: 797, endPoint y: 515, distance: 129.4
click at [797, 515] on tbody "列印 詳情 #5 08/14 (四) 14:00 不留客資 不留客資 [PERSON_NAME] Y 1200 1200 0 0 0 1200 0 0 0 0…" at bounding box center [687, 452] width 1095 height 150
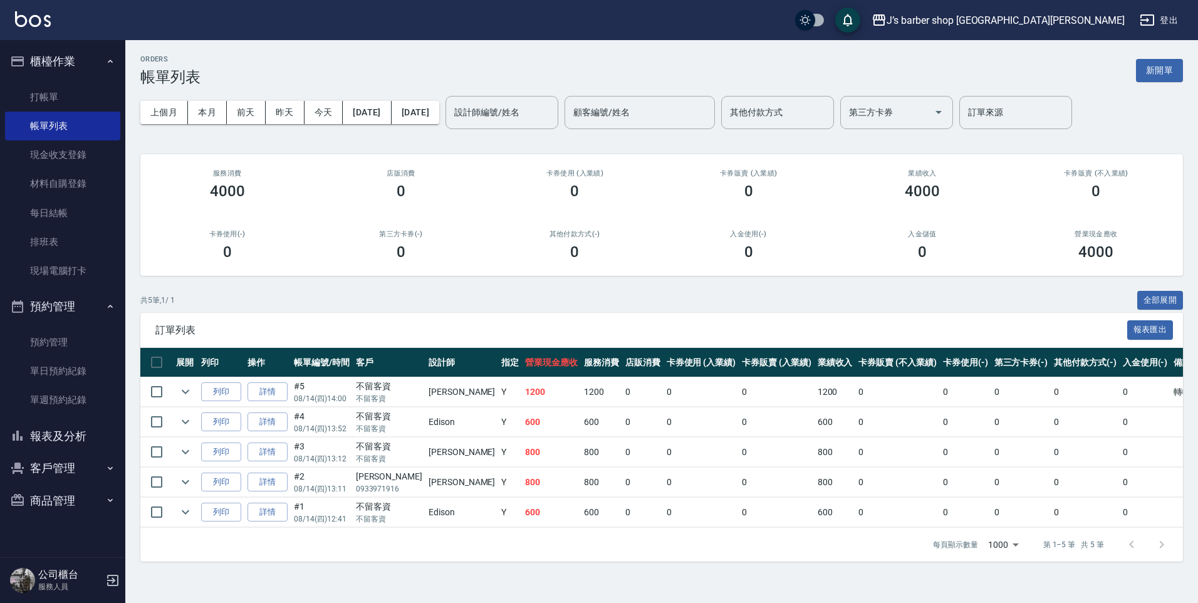
drag, startPoint x: 797, startPoint y: 515, endPoint x: 787, endPoint y: 529, distance: 17.9
click at [787, 529] on div "每頁顯示數量 1000 1000 第 1–5 筆 共 5 筆" at bounding box center [661, 545] width 1043 height 34
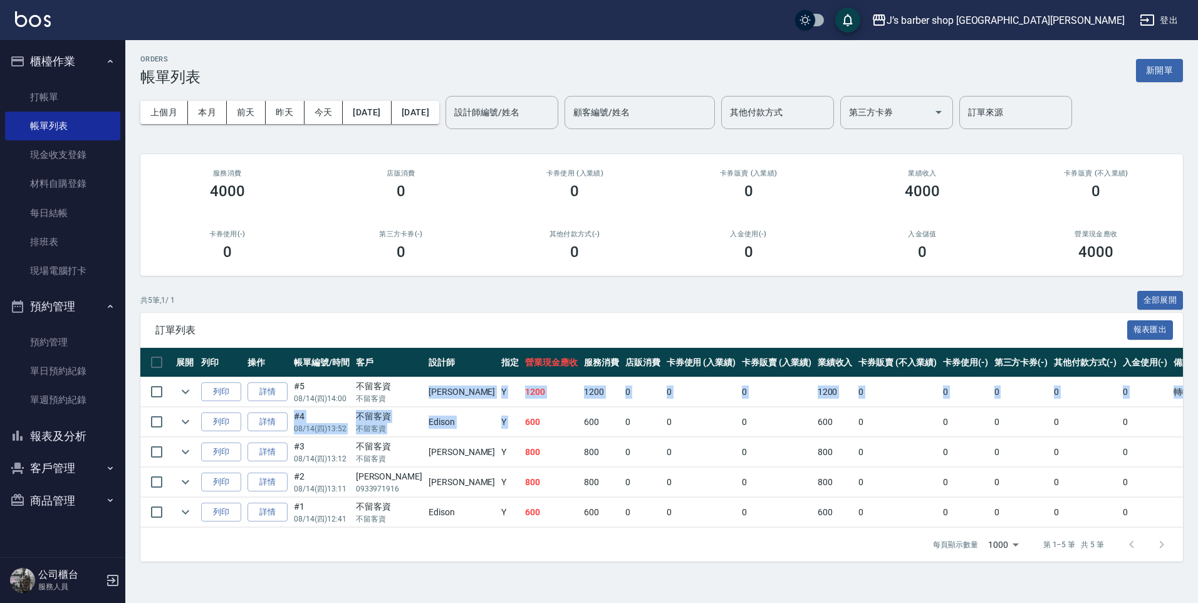
drag, startPoint x: 404, startPoint y: 391, endPoint x: 467, endPoint y: 412, distance: 66.6
click at [467, 412] on tbody "列印 詳情 #5 08/14 (四) 14:00 不留客資 不留客資 [PERSON_NAME] Y 1200 1200 0 0 0 1200 0 0 0 0…" at bounding box center [687, 452] width 1095 height 150
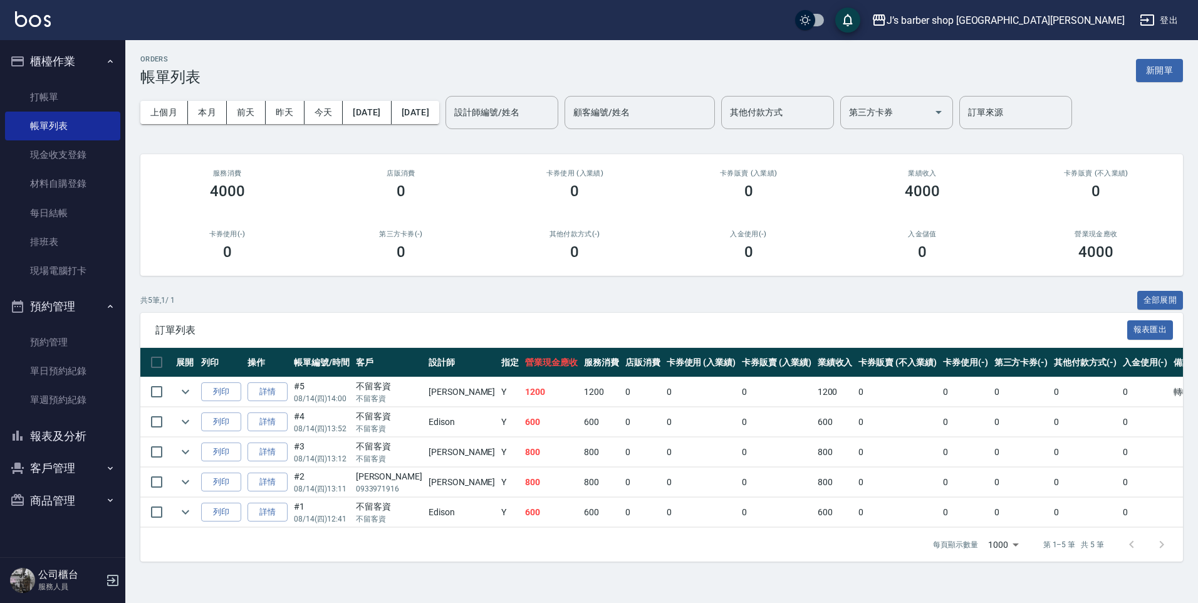
click at [522, 412] on td "600" at bounding box center [551, 421] width 59 height 29
